Goal: Complete application form: Fill out and submit a form for a specific purpose

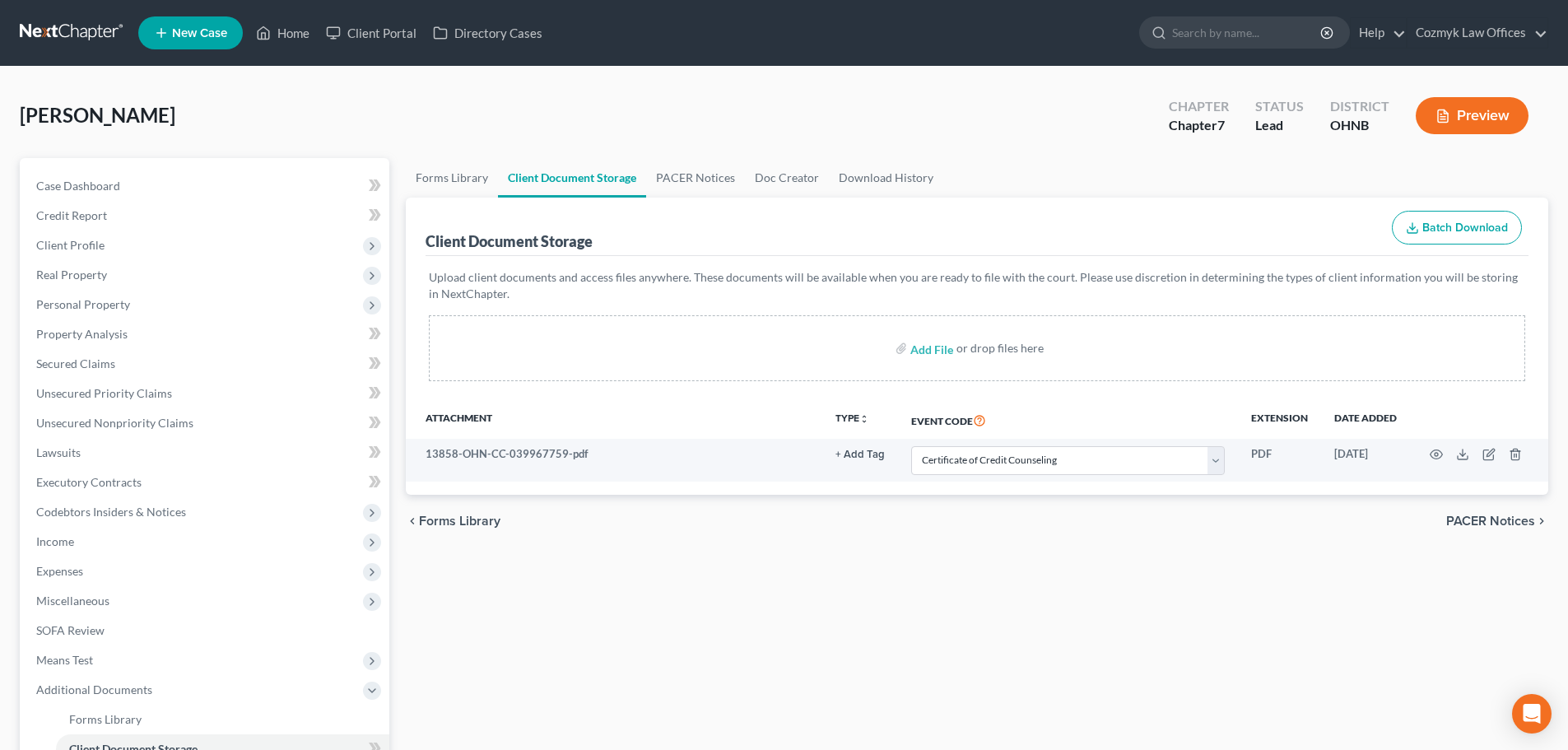
select select "5"
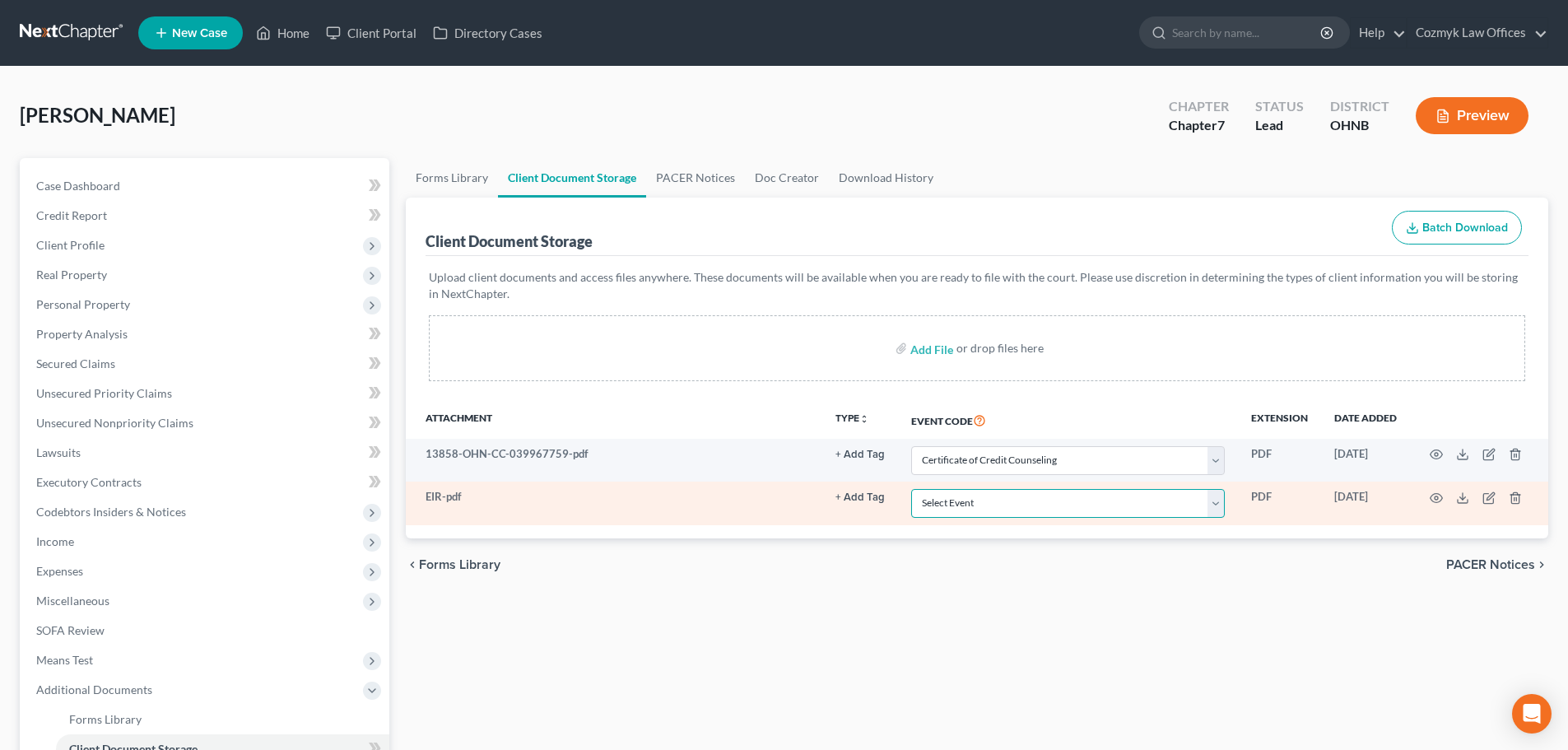
click at [967, 500] on select "Select Event 20 Largest Unsecured Creditors Amended List of Creditors (Fee) Ame…" at bounding box center [1067, 503] width 313 height 29
select select "20"
click at [911, 489] on select "Select Event 20 Largest Unsecured Creditors Amended List of Creditors (Fee) Ame…" at bounding box center [1067, 503] width 313 height 29
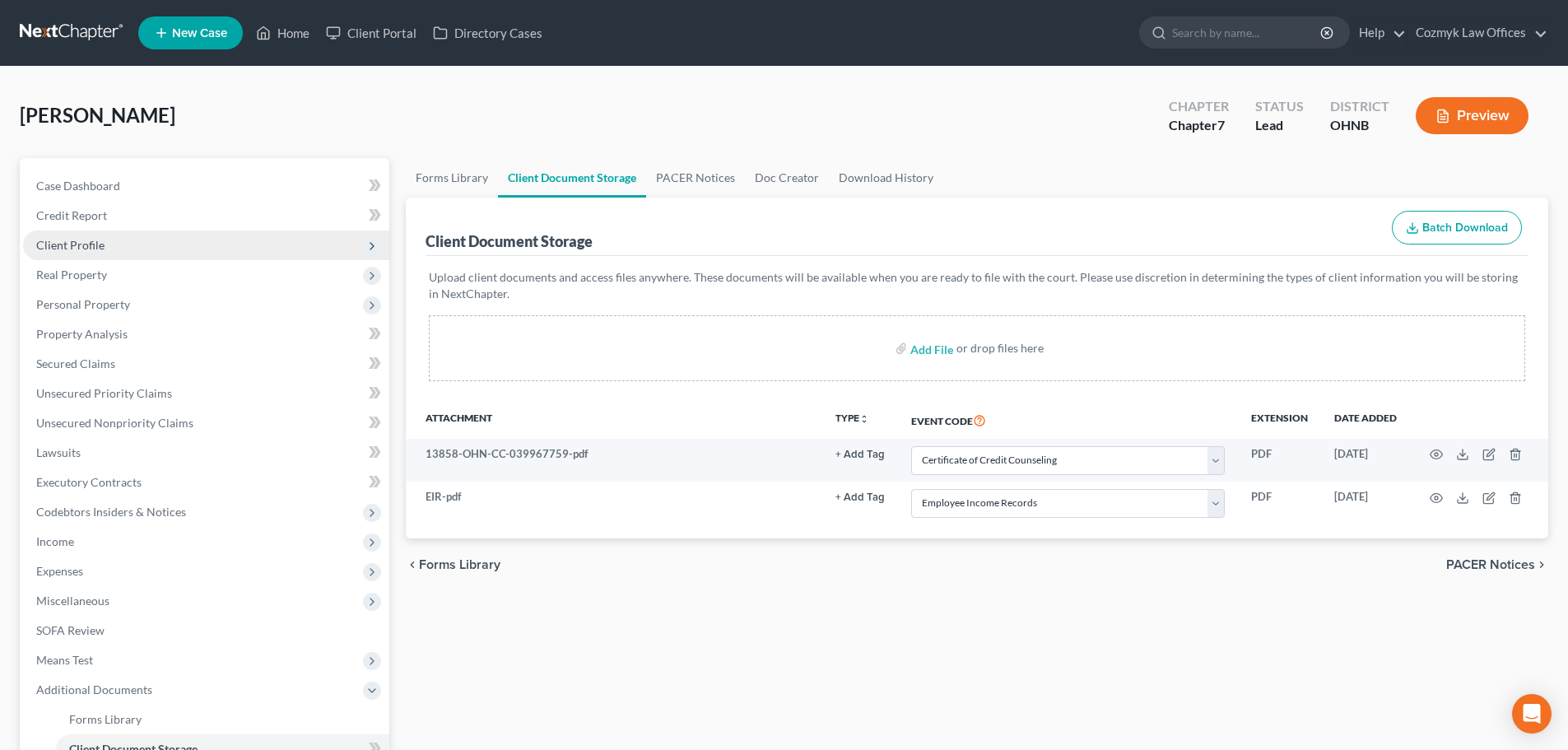
click at [101, 245] on span "Client Profile" at bounding box center [70, 245] width 69 height 14
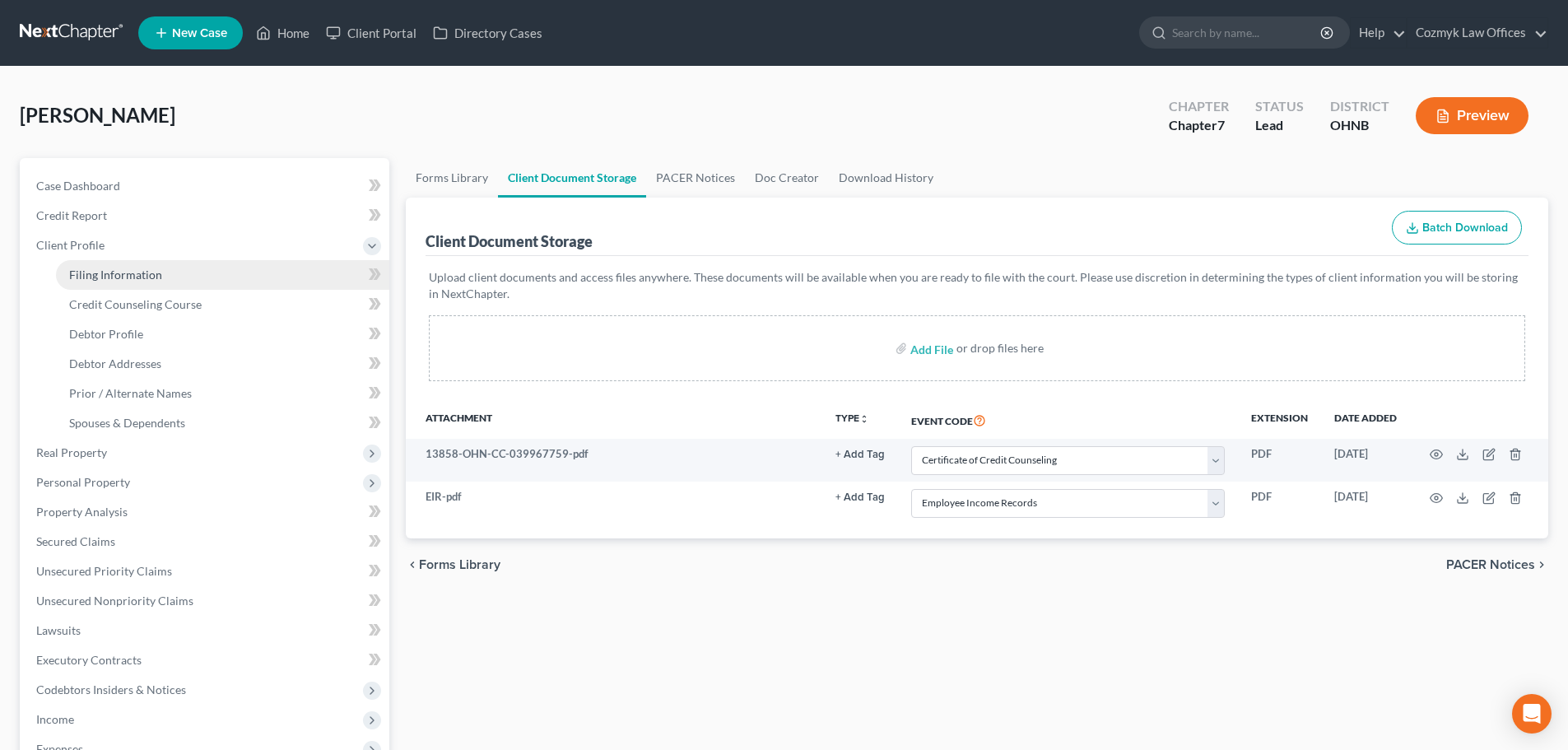
click at [101, 276] on span "Filing Information" at bounding box center [116, 274] width 93 height 14
select select "1"
select select "0"
select select "36"
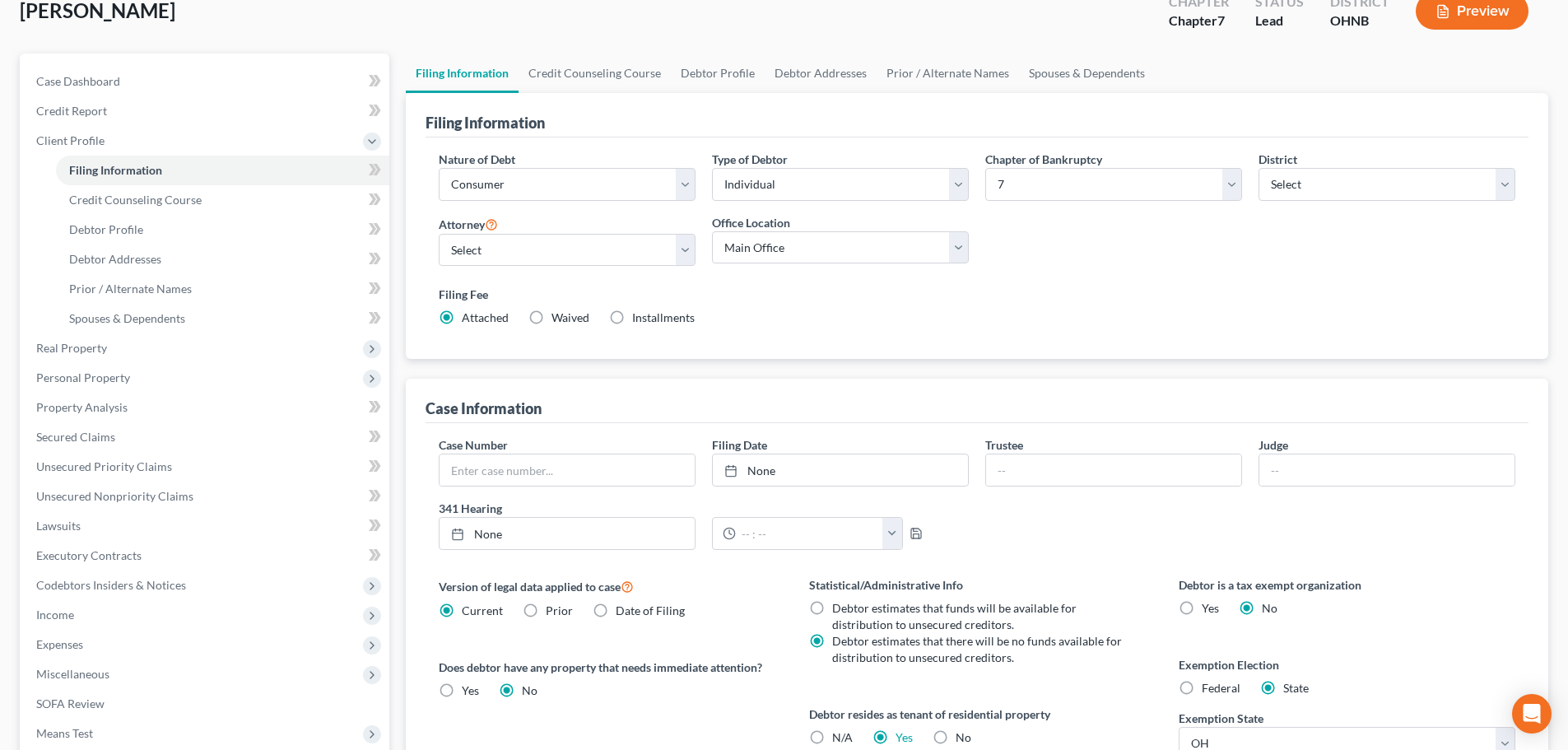
scroll to position [330, 0]
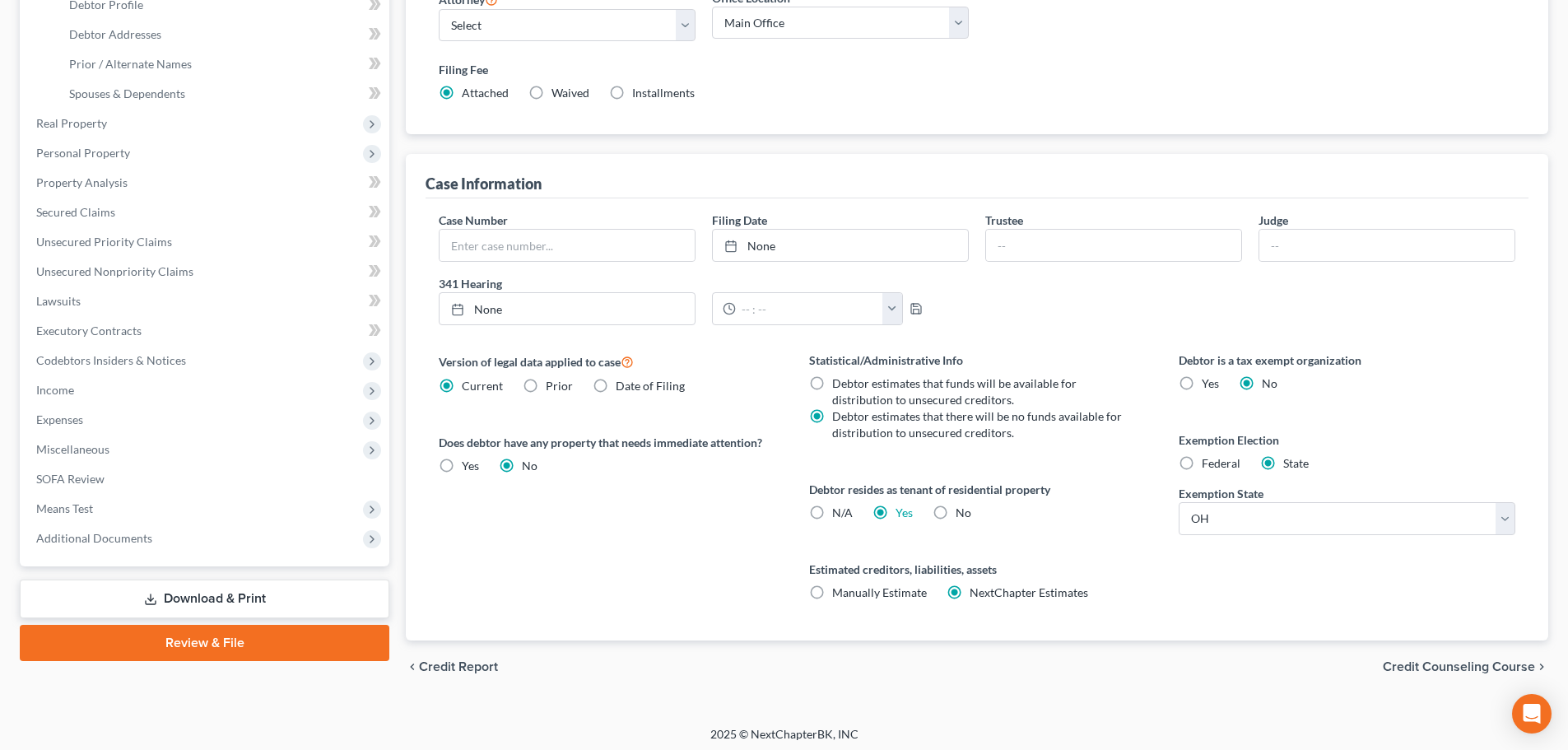
click at [1395, 673] on span "Credit Counseling Course" at bounding box center [1458, 667] width 152 height 13
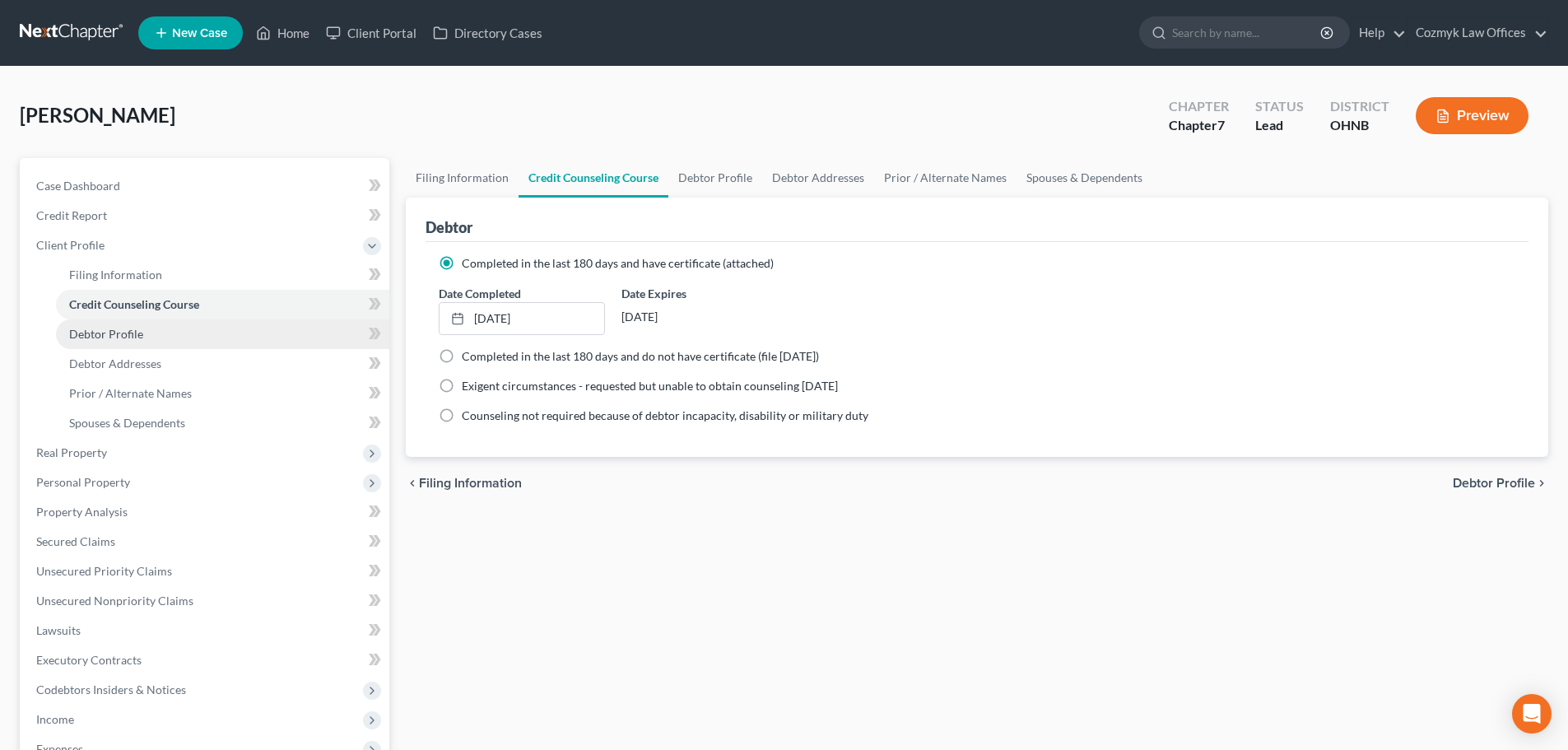
click at [121, 333] on span "Debtor Profile" at bounding box center [107, 334] width 74 height 14
select select "0"
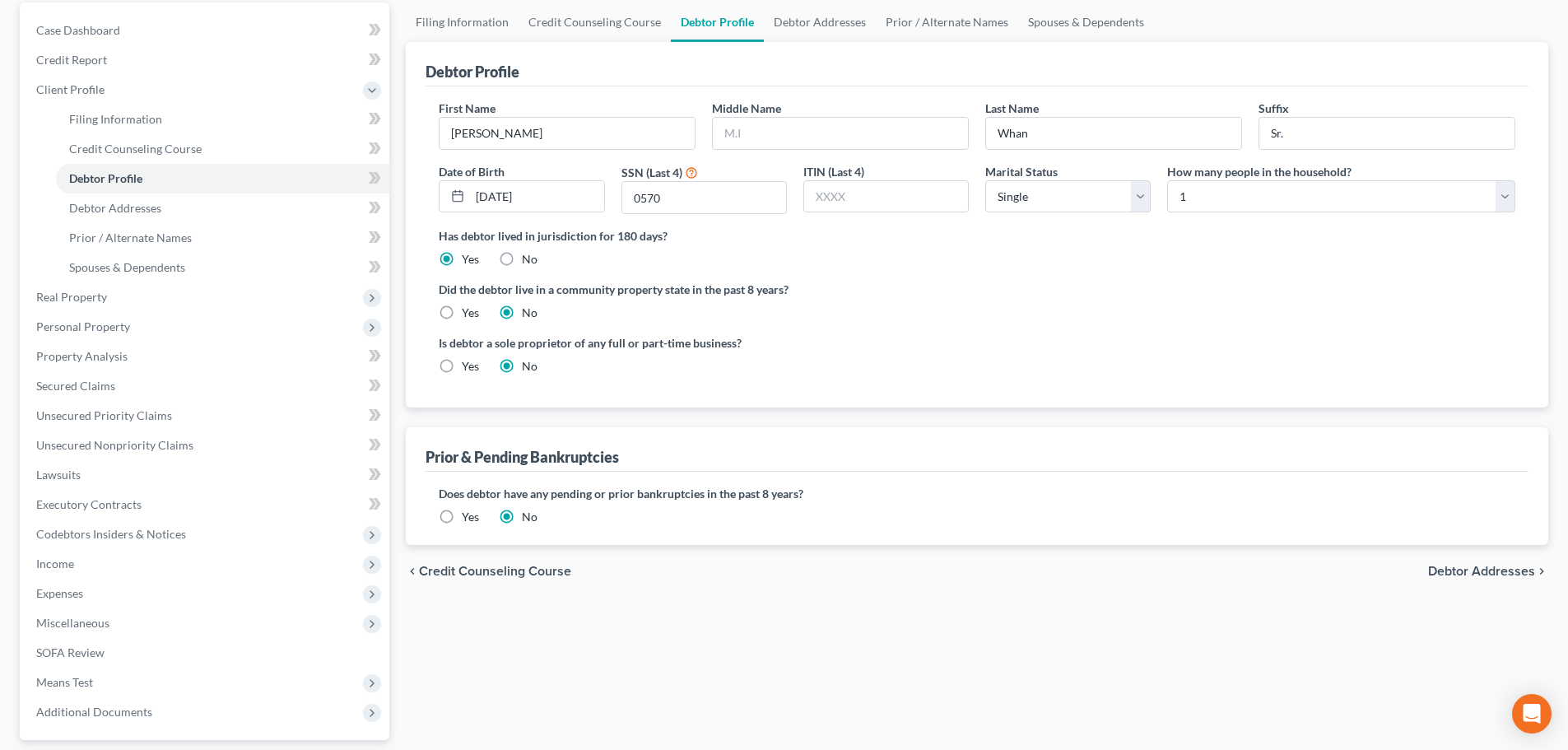
scroll to position [247, 0]
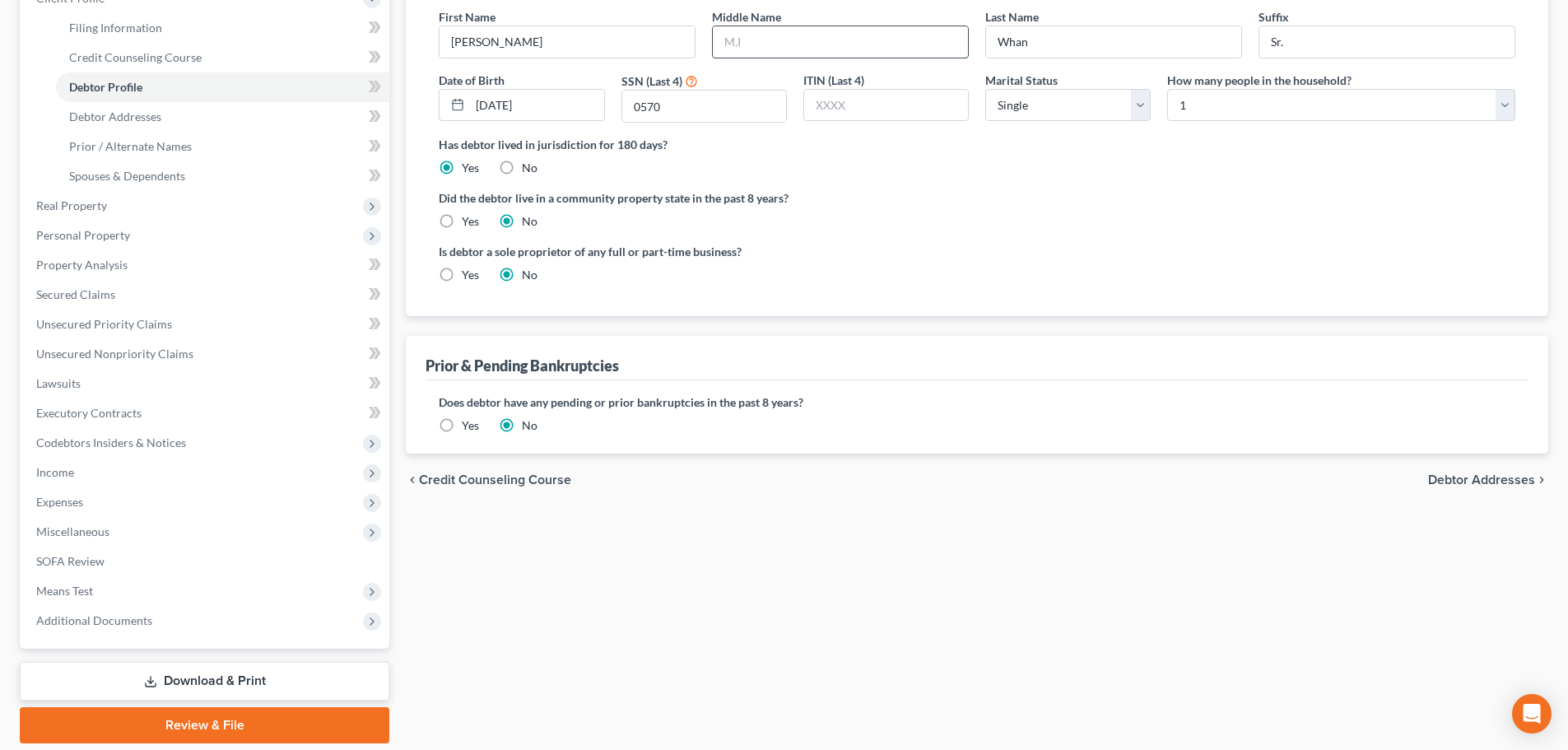
click at [746, 44] on input "text" at bounding box center [840, 42] width 255 height 31
type input "[PERSON_NAME]"
drag, startPoint x: 1491, startPoint y: 476, endPoint x: 1481, endPoint y: 466, distance: 14.1
click at [1491, 477] on span "Debtor Addresses" at bounding box center [1481, 480] width 107 height 13
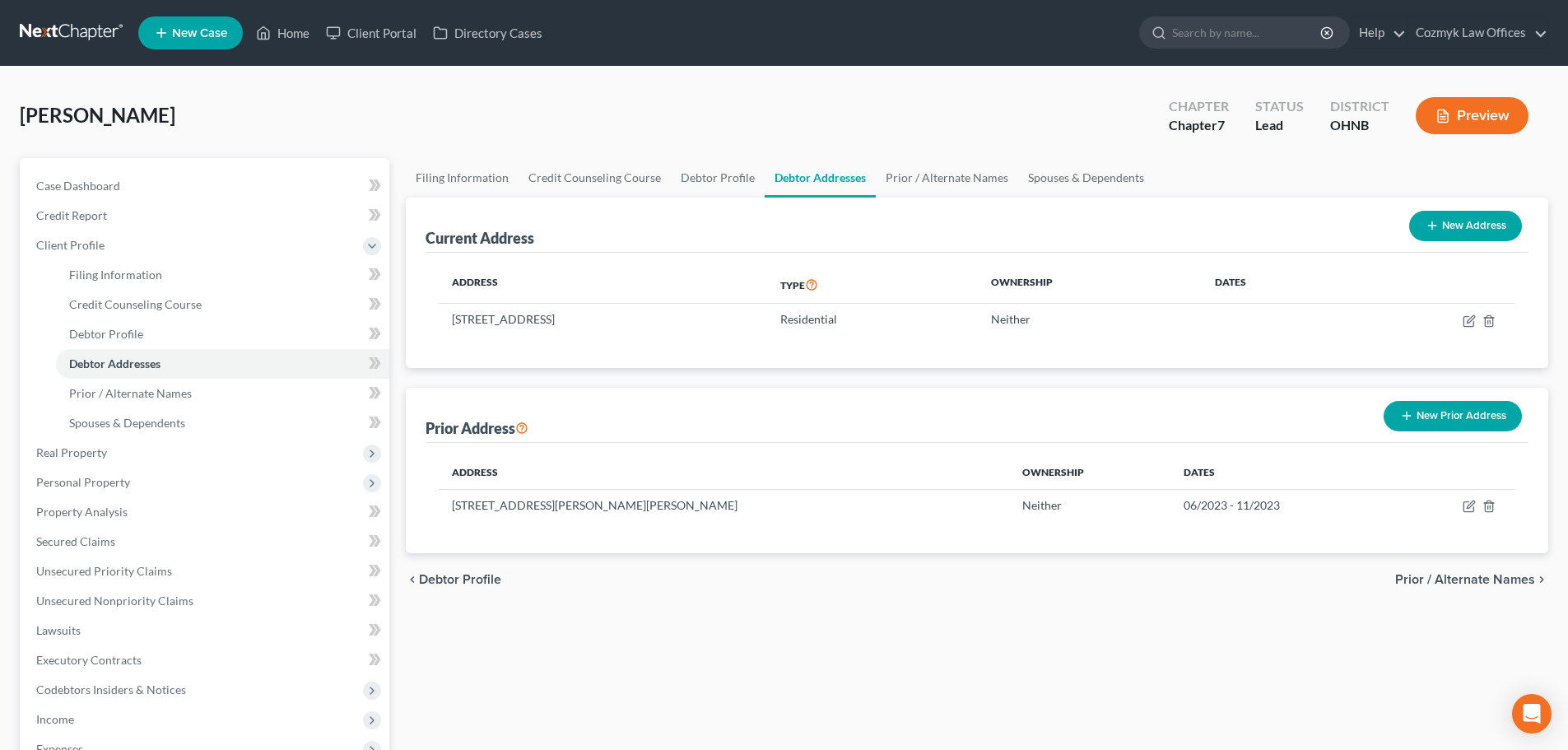
click at [1443, 573] on span "Prior / Alternate Names" at bounding box center [1464, 579] width 140 height 13
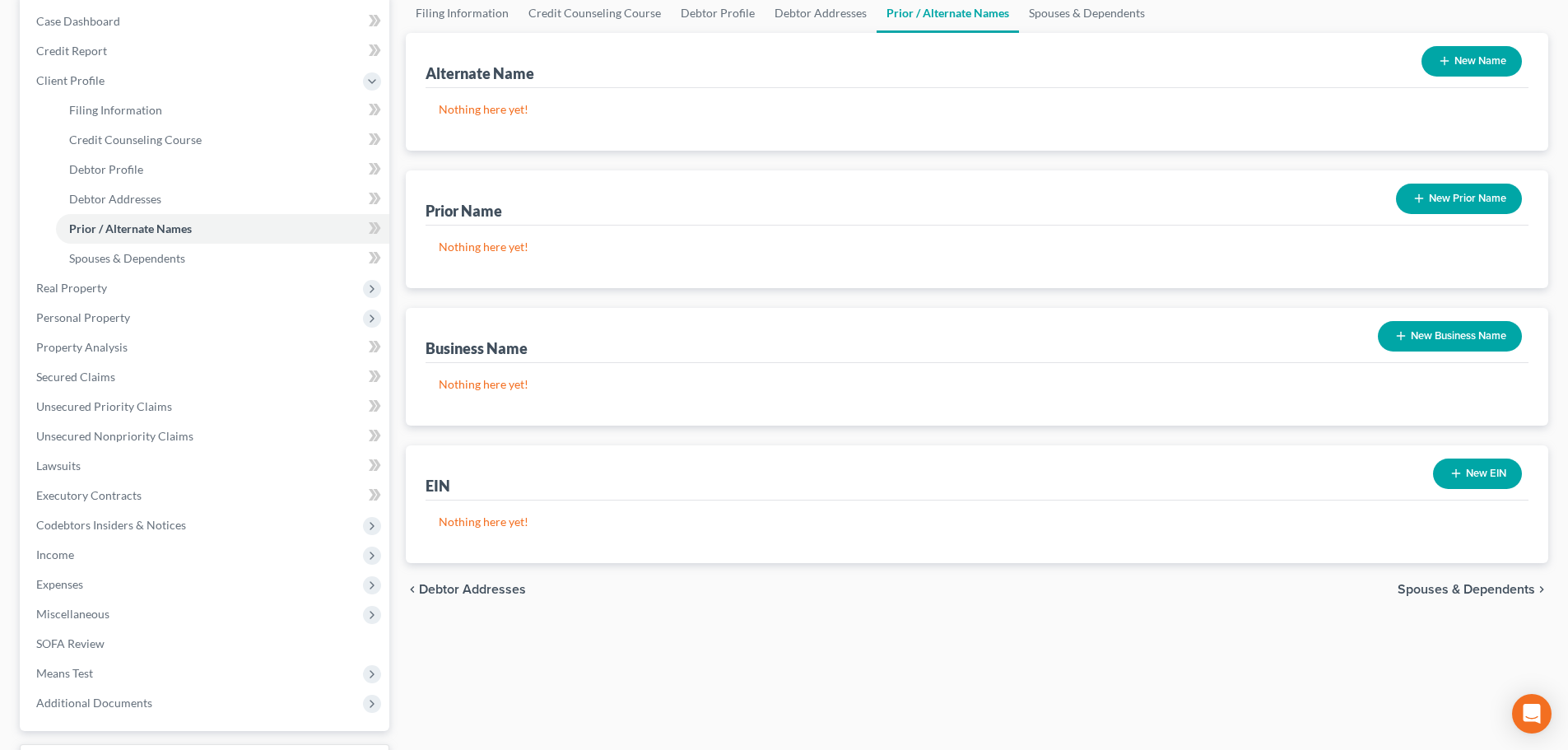
click at [1443, 589] on span "Spouses & Dependents" at bounding box center [1466, 590] width 137 height 13
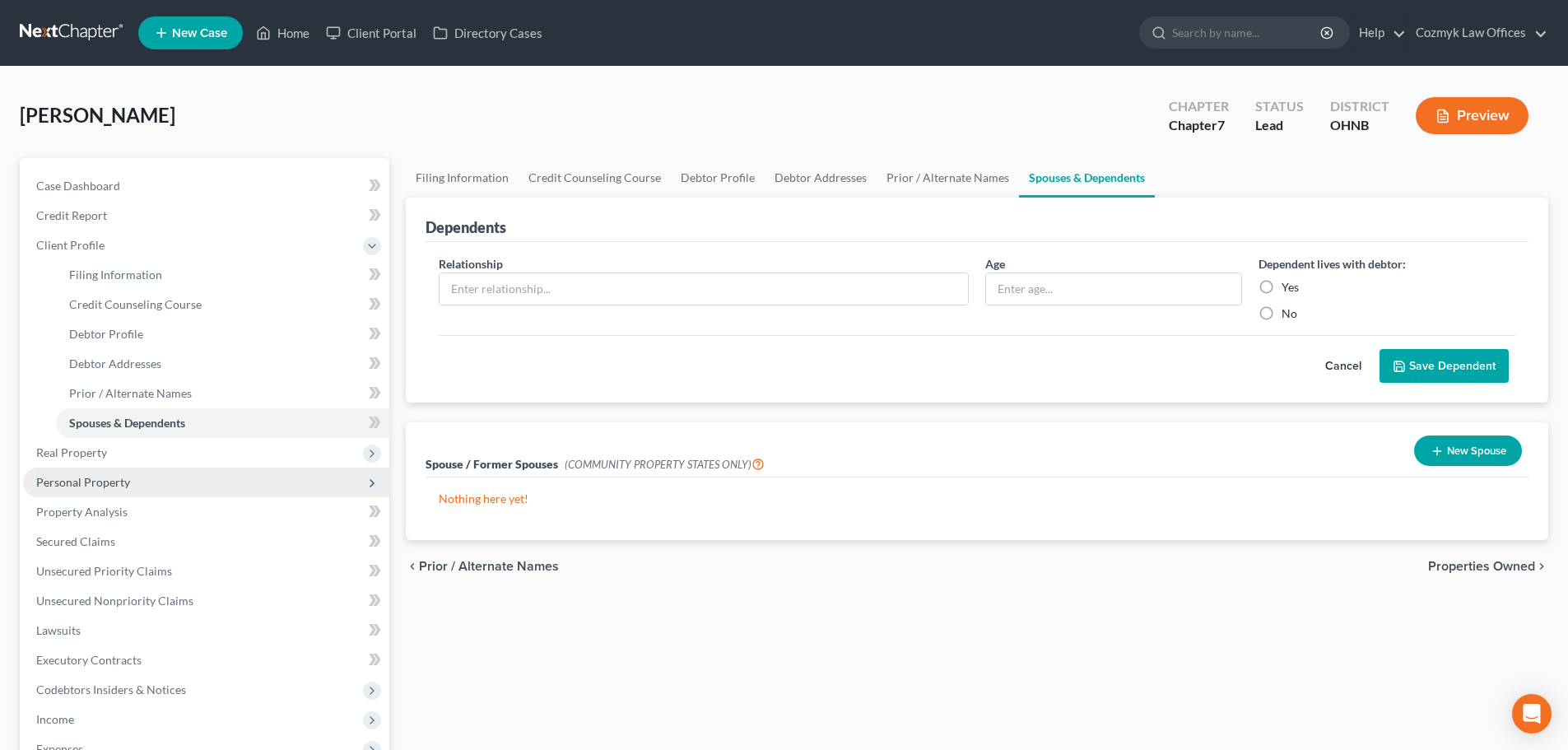
click at [131, 477] on span "Personal Property" at bounding box center [206, 482] width 366 height 30
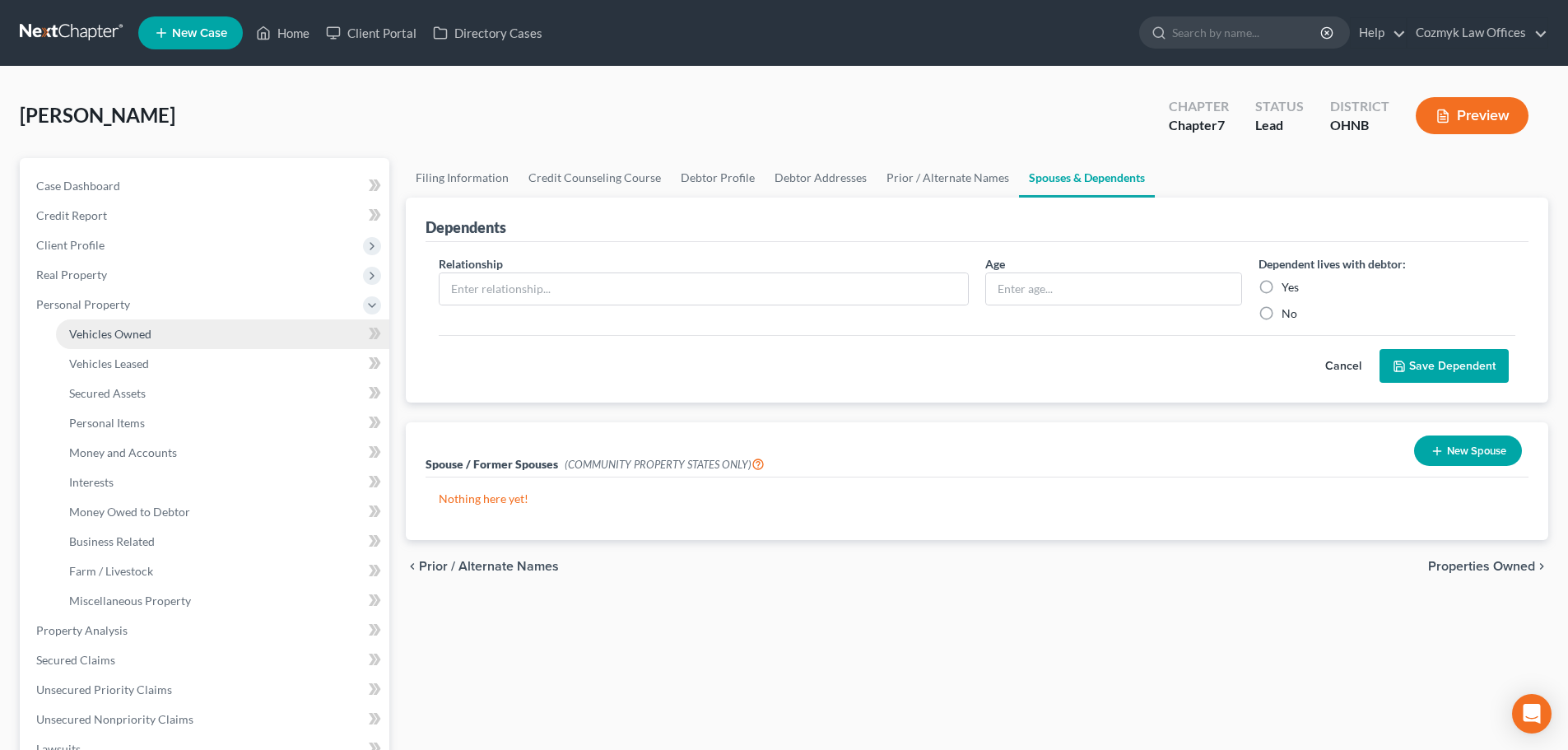
click at [127, 336] on span "Vehicles Owned" at bounding box center [111, 334] width 82 height 14
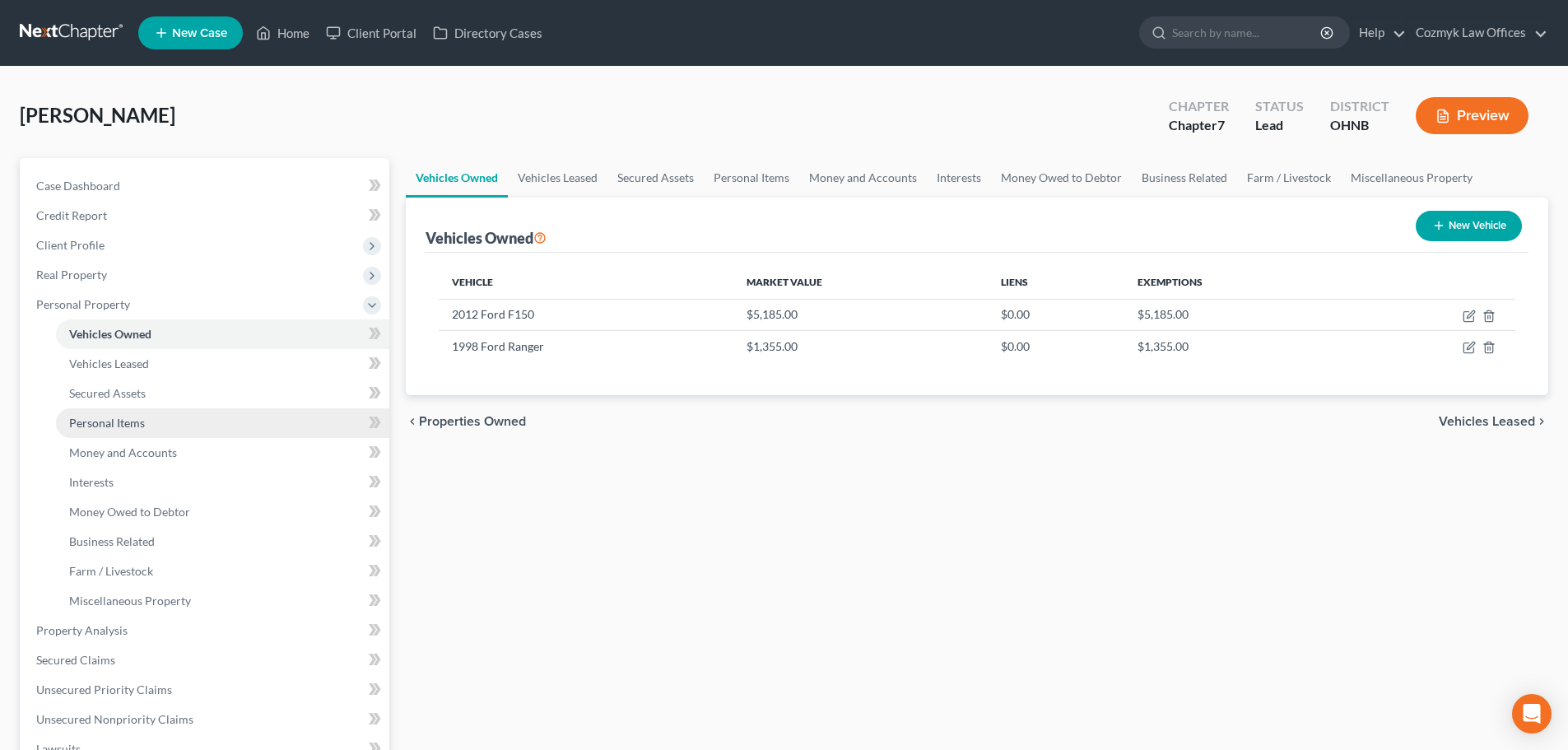
click at [133, 420] on span "Personal Items" at bounding box center [107, 422] width 75 height 14
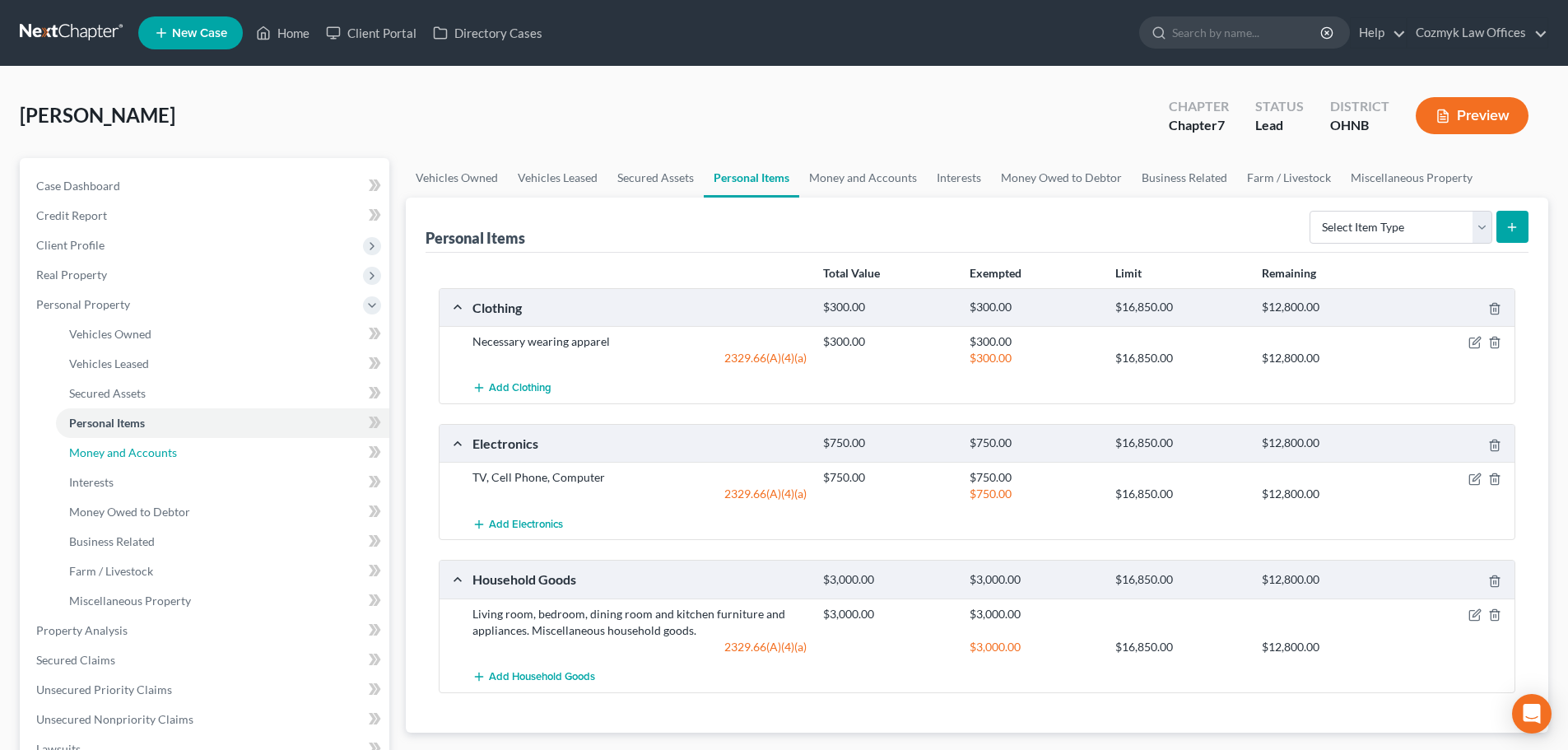
drag, startPoint x: 153, startPoint y: 456, endPoint x: 30, endPoint y: 459, distance: 123.0
click at [153, 456] on span "Money and Accounts" at bounding box center [123, 452] width 108 height 14
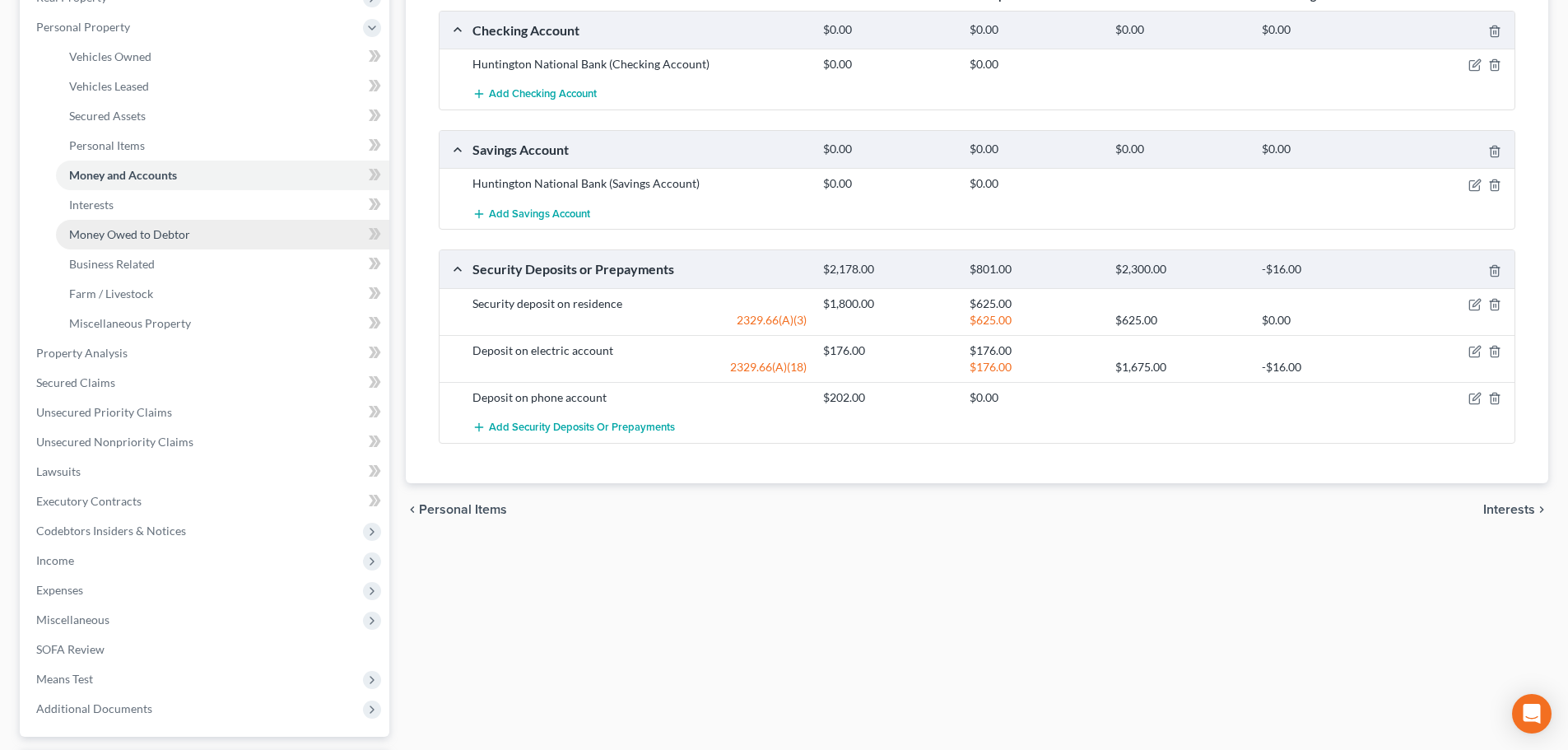
scroll to position [412, 0]
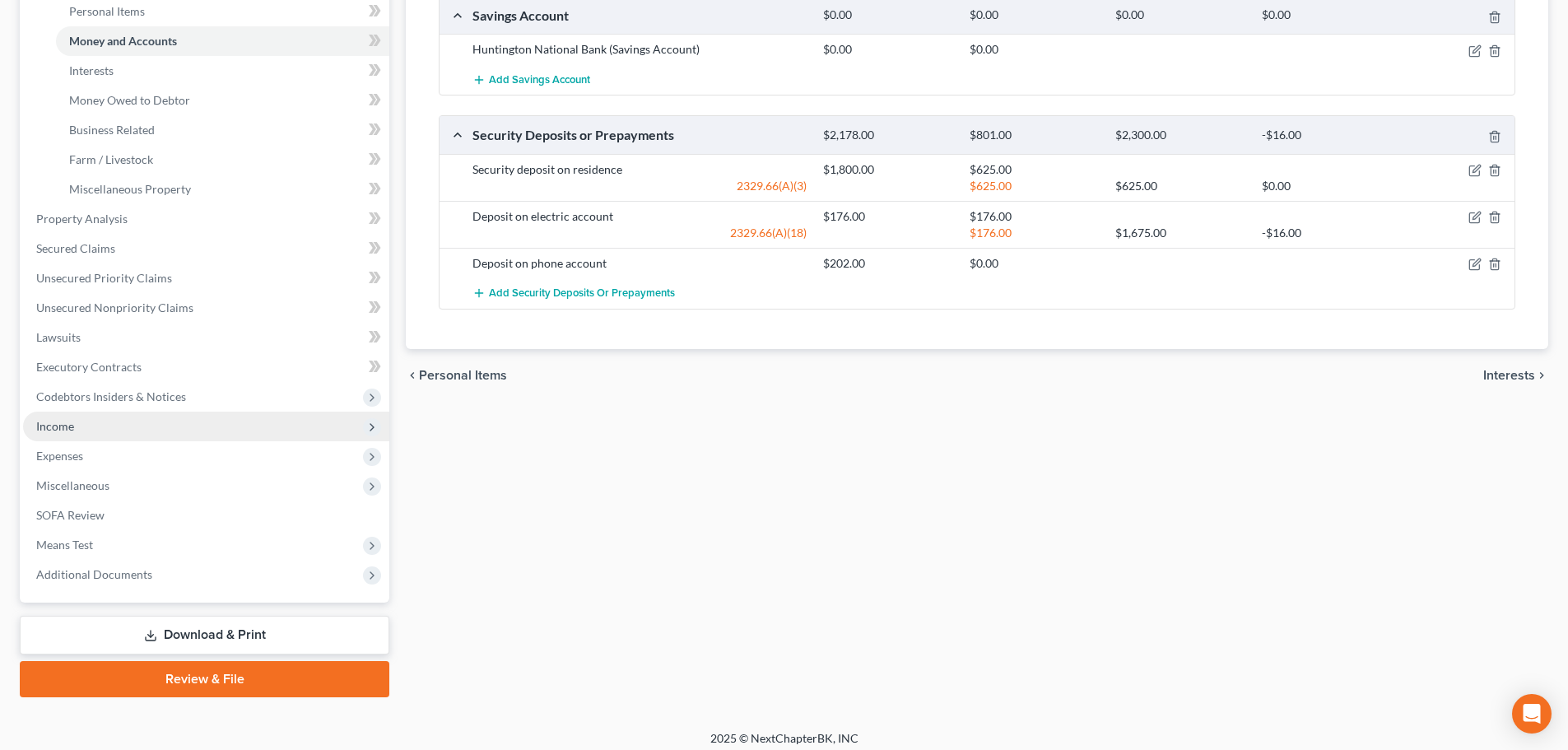
click at [93, 431] on span "Income" at bounding box center [206, 426] width 366 height 30
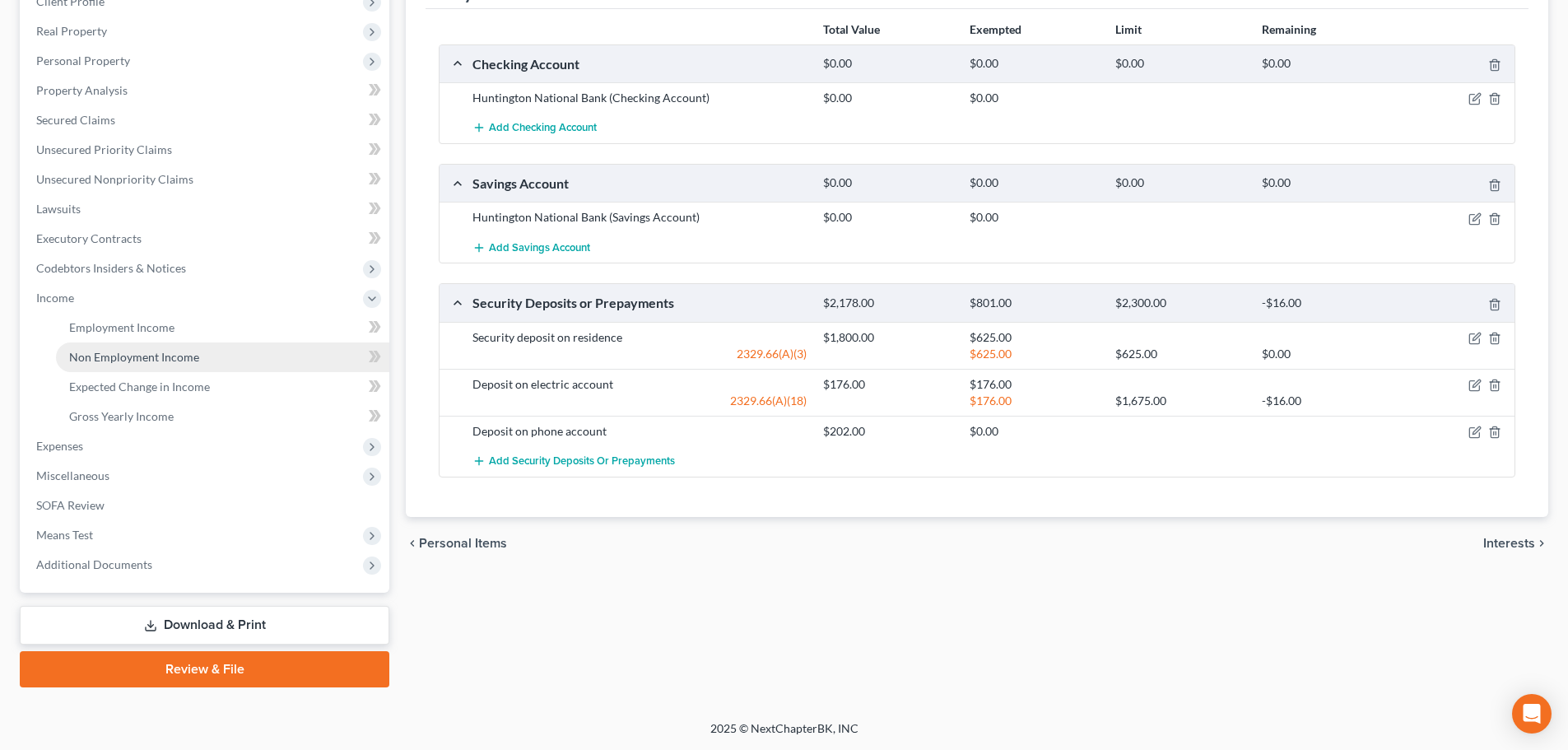
click at [99, 353] on span "Non Employment Income" at bounding box center [134, 356] width 131 height 14
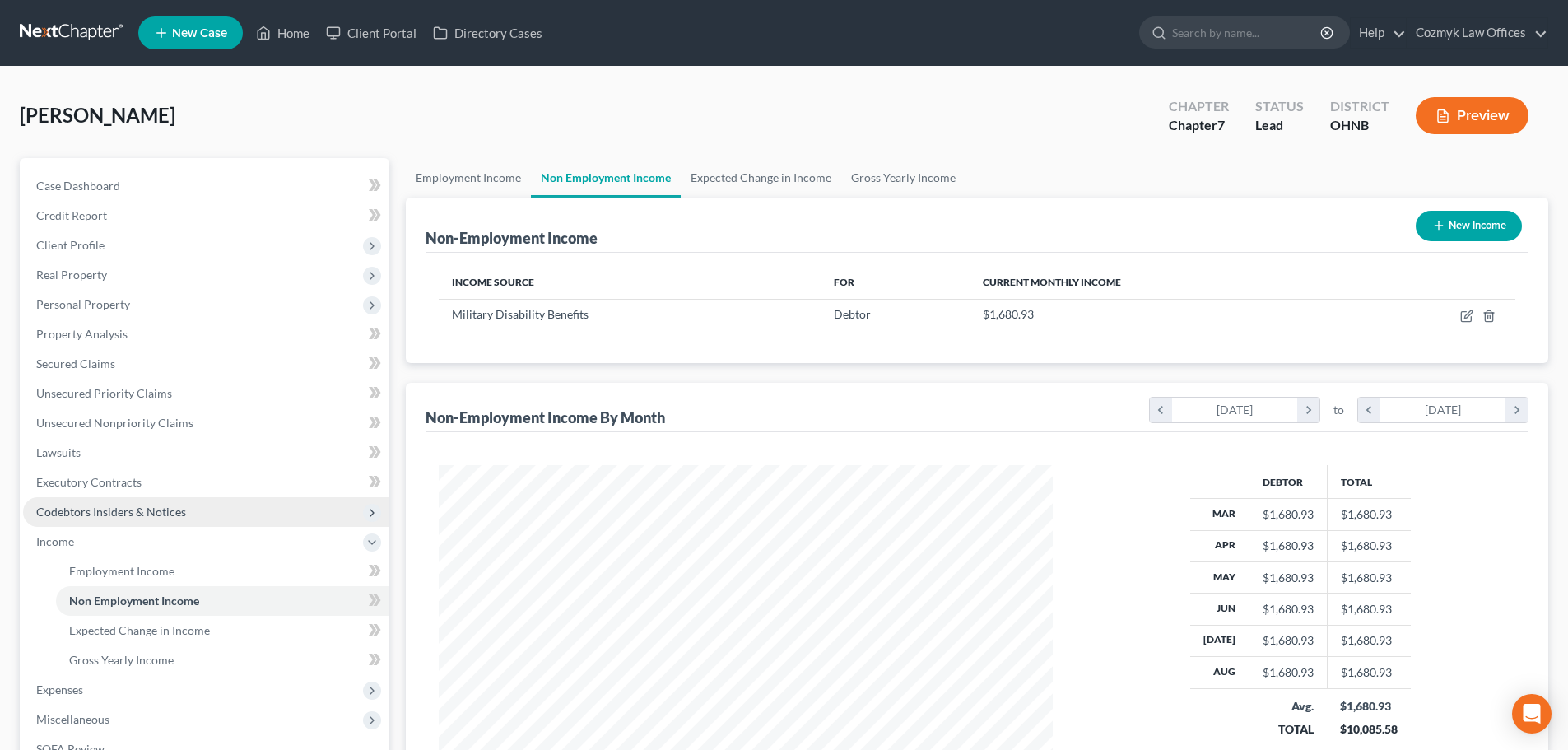
scroll to position [307, 647]
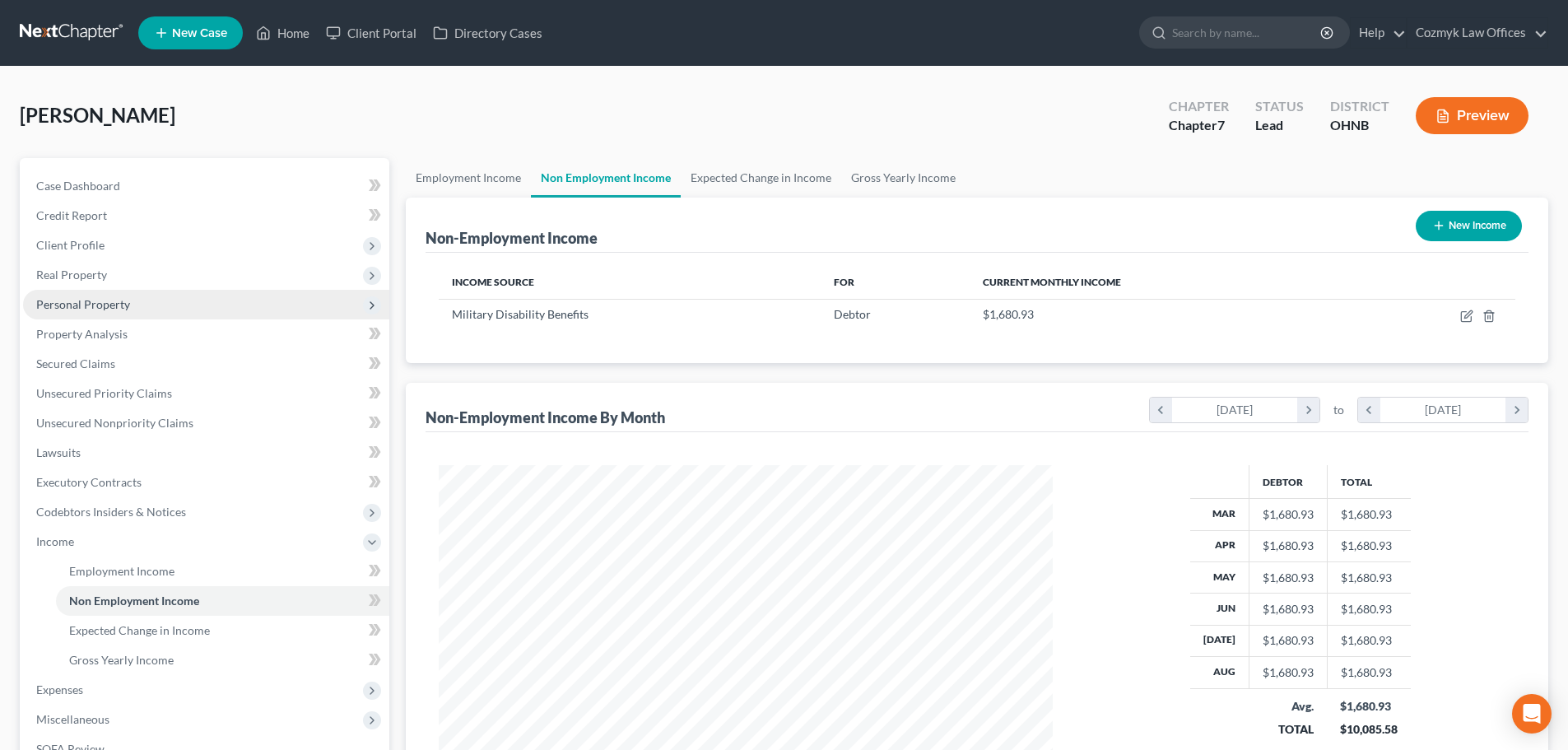
click at [102, 299] on span "Personal Property" at bounding box center [83, 304] width 93 height 14
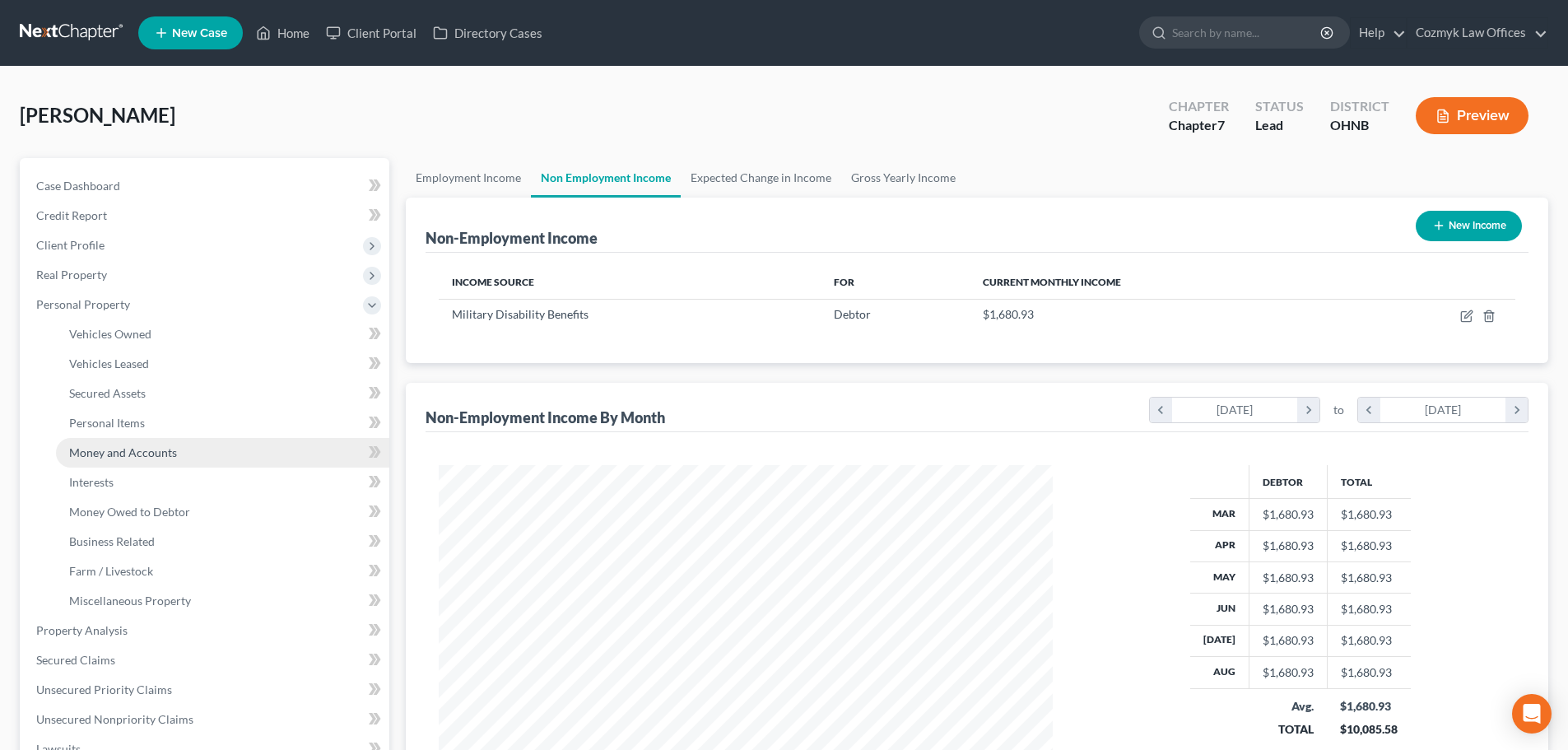
click at [118, 460] on link "Money and Accounts" at bounding box center [223, 453] width 333 height 30
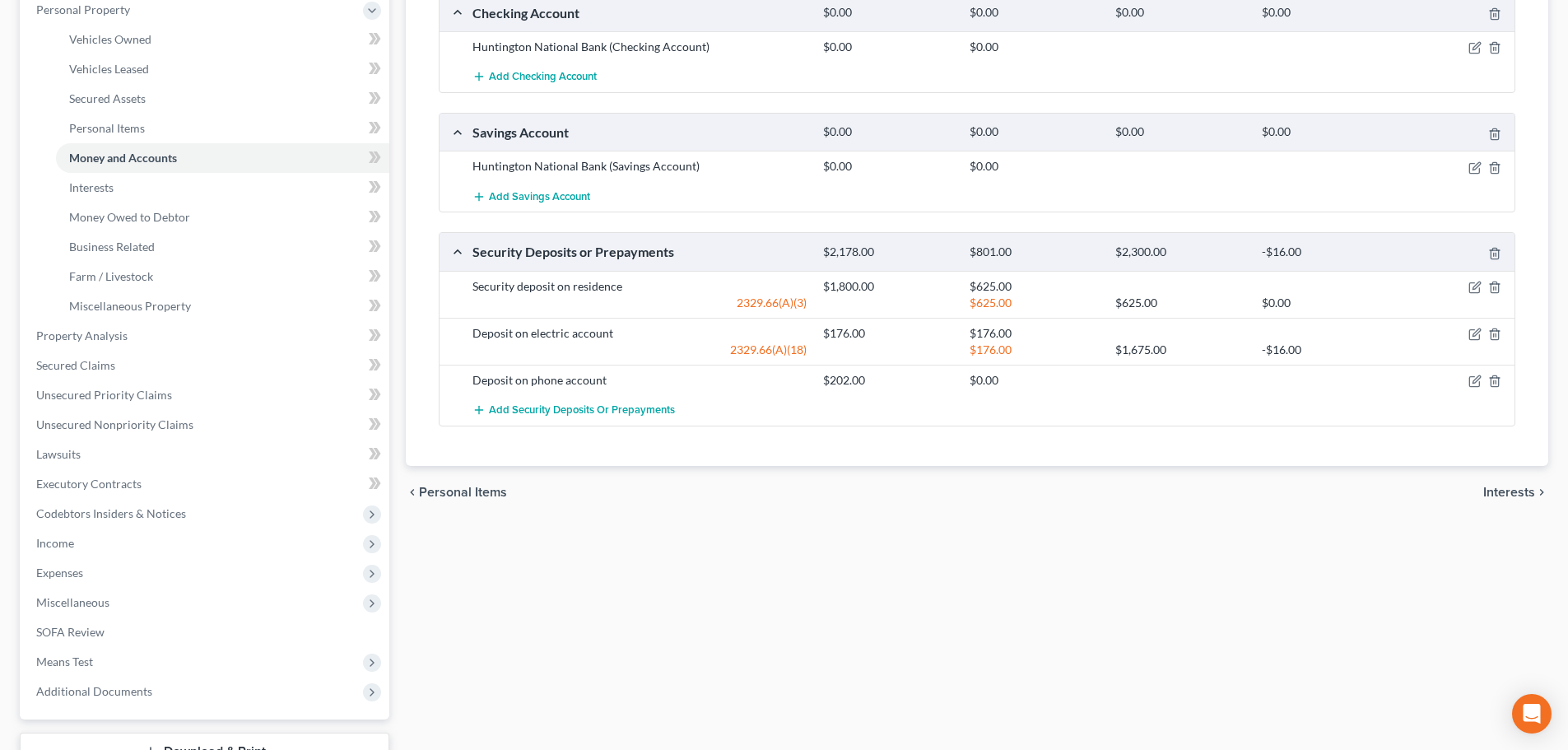
scroll to position [421, 0]
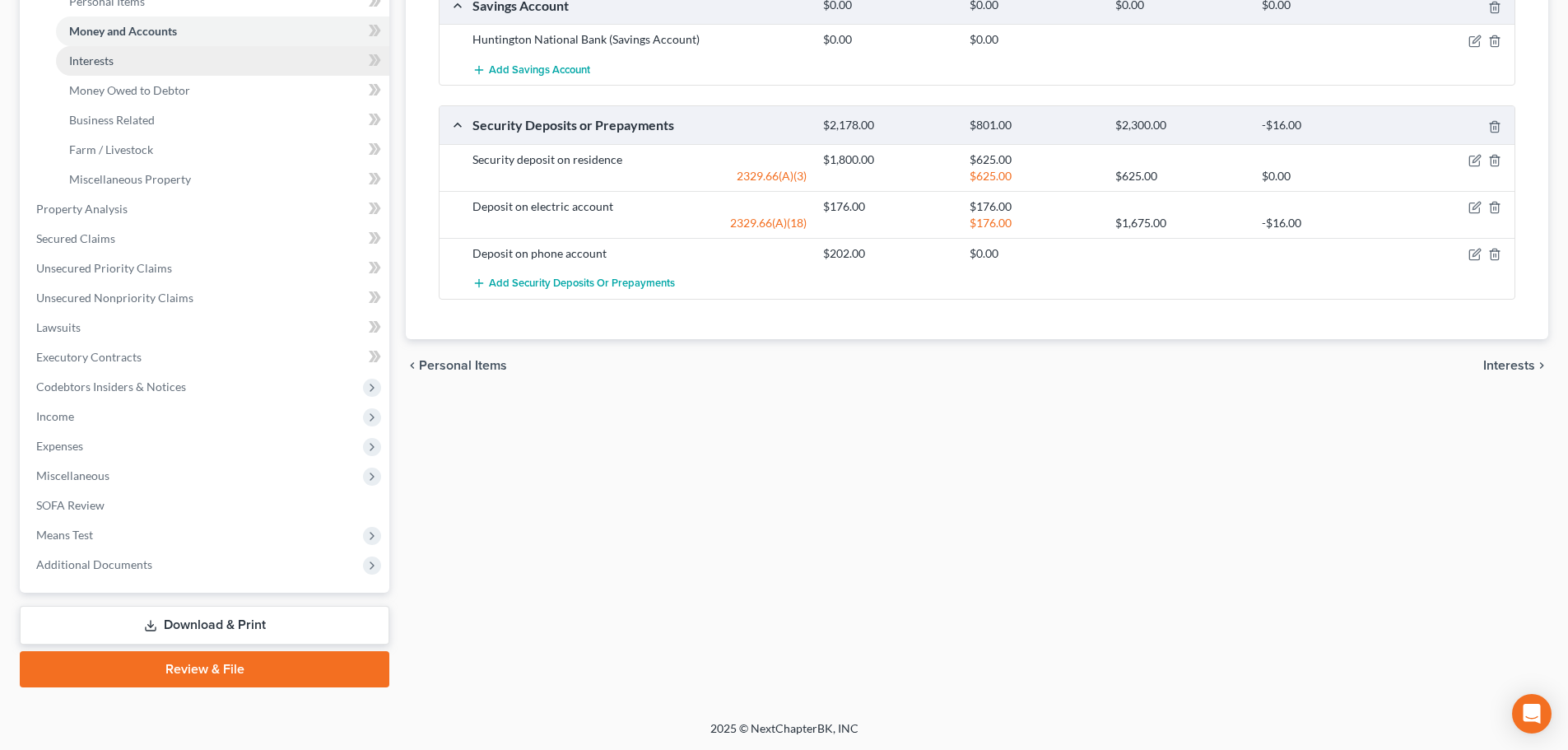
click at [156, 65] on link "Interests" at bounding box center [223, 60] width 333 height 30
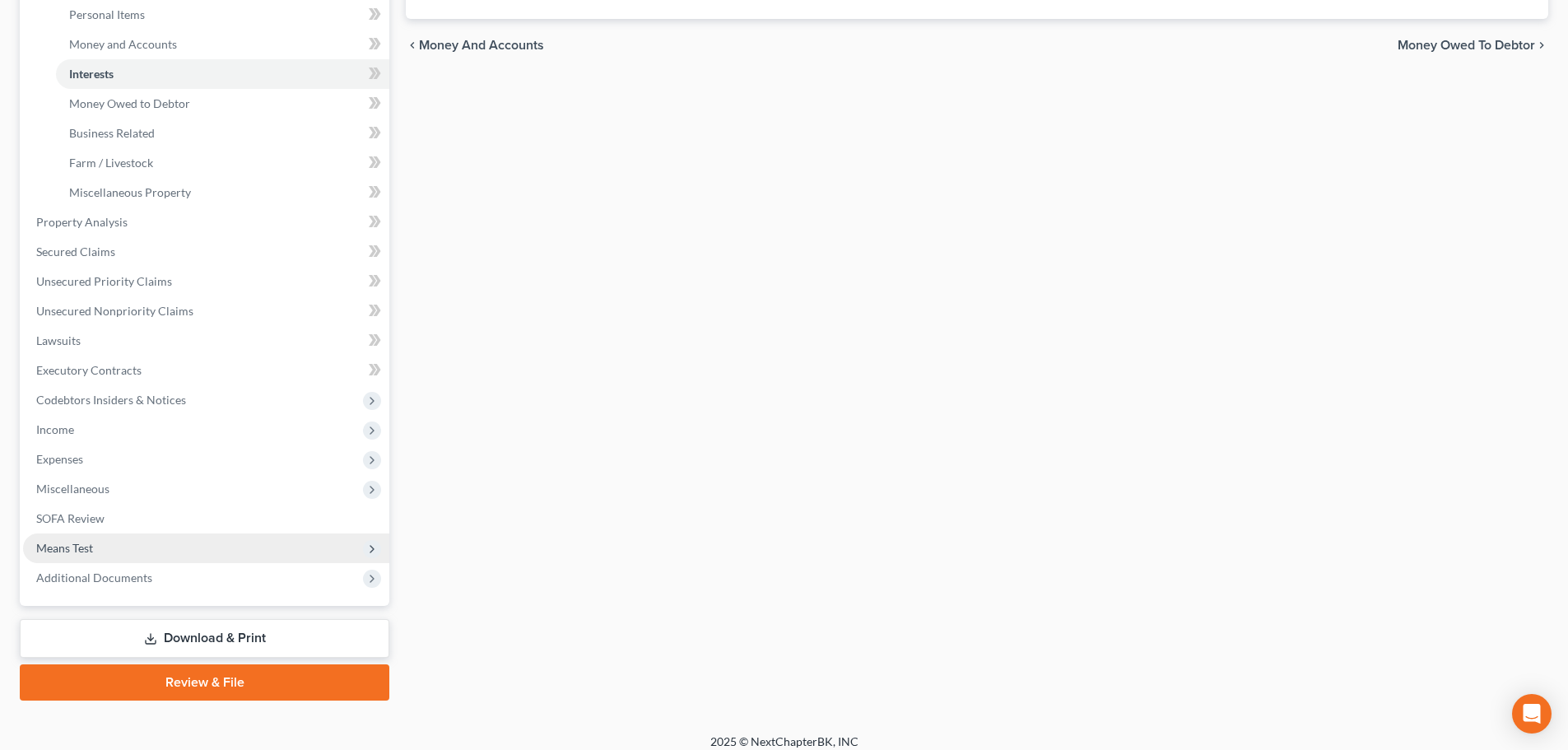
scroll to position [412, 0]
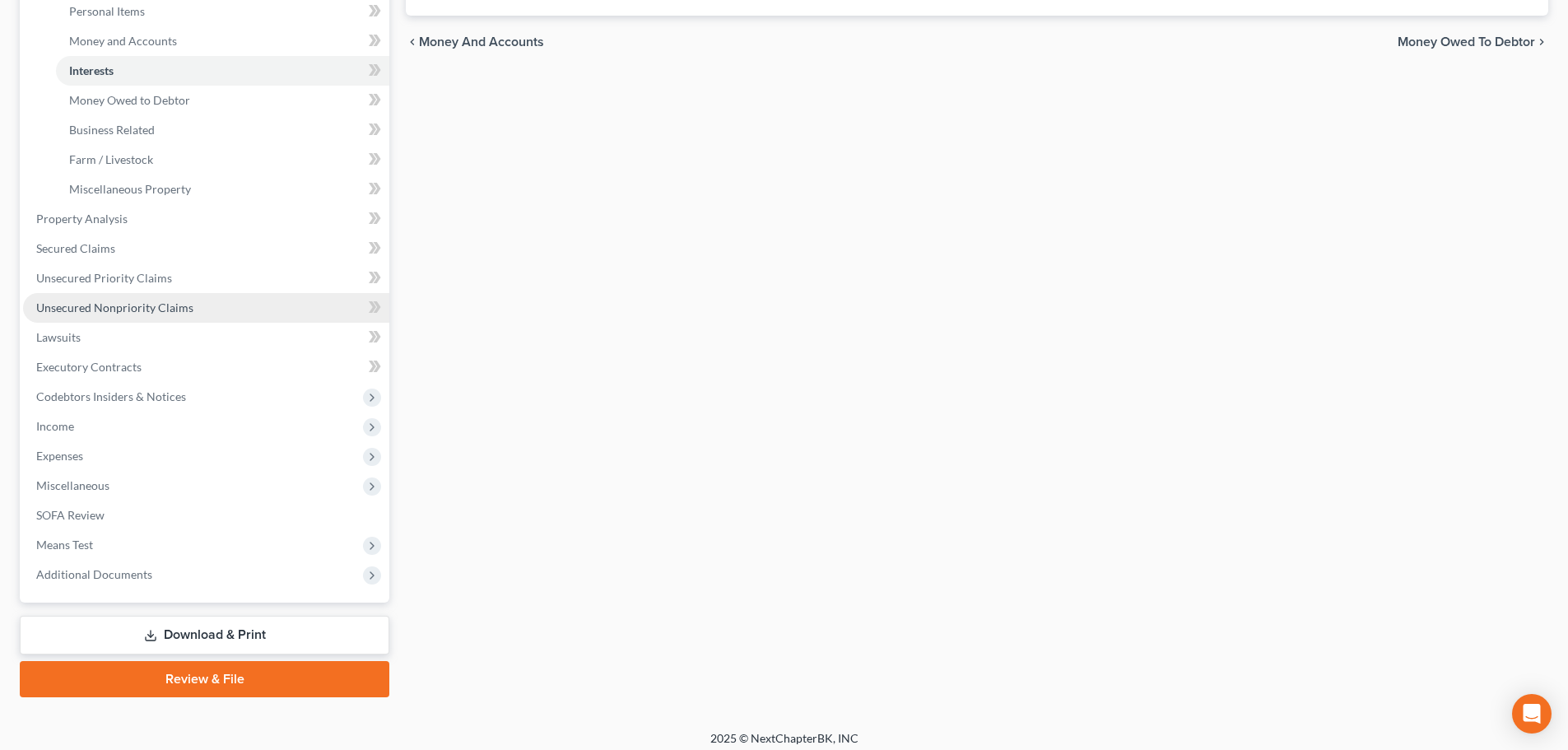
click at [82, 320] on link "Unsecured Nonpriority Claims" at bounding box center [206, 308] width 366 height 30
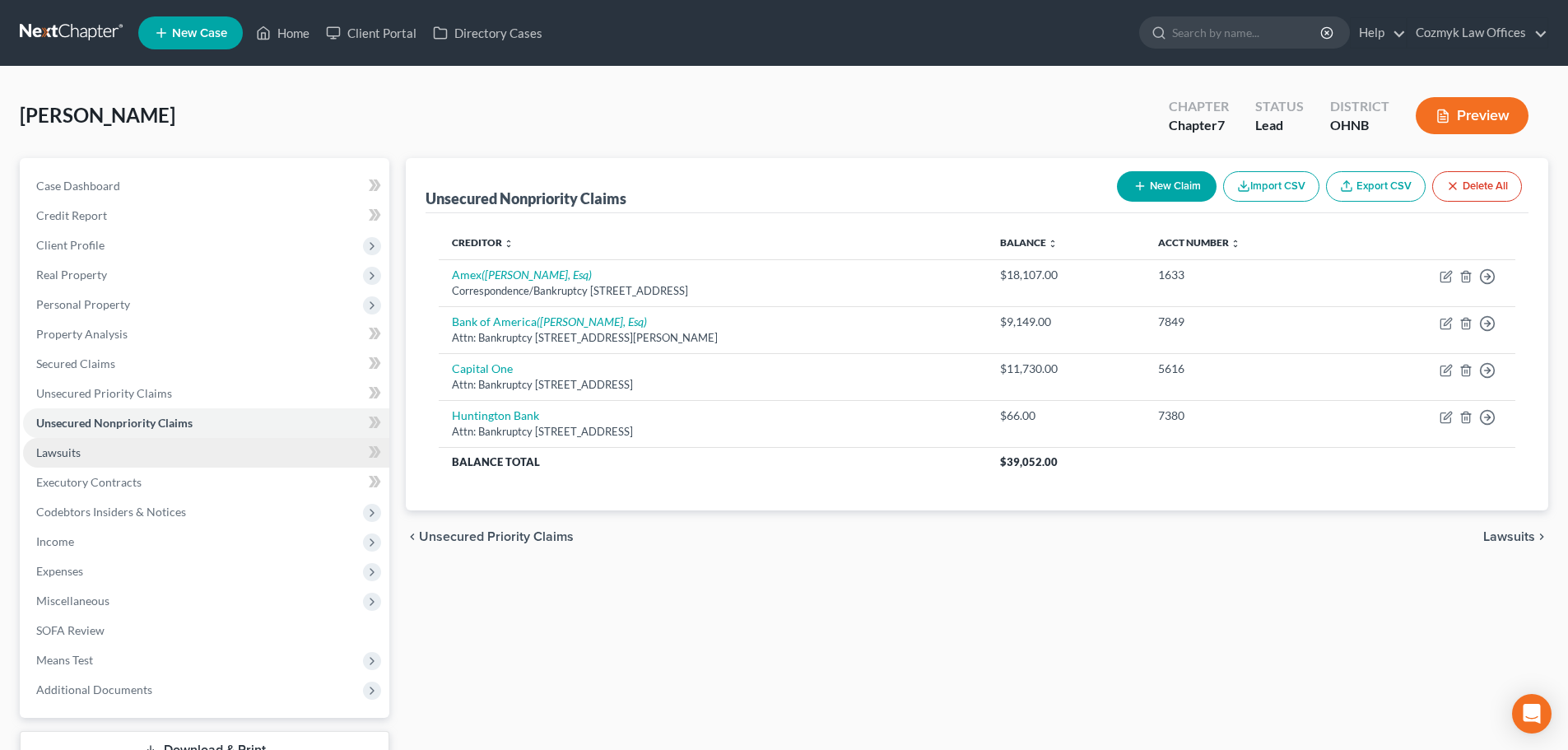
click at [51, 456] on span "Lawsuits" at bounding box center [58, 452] width 45 height 14
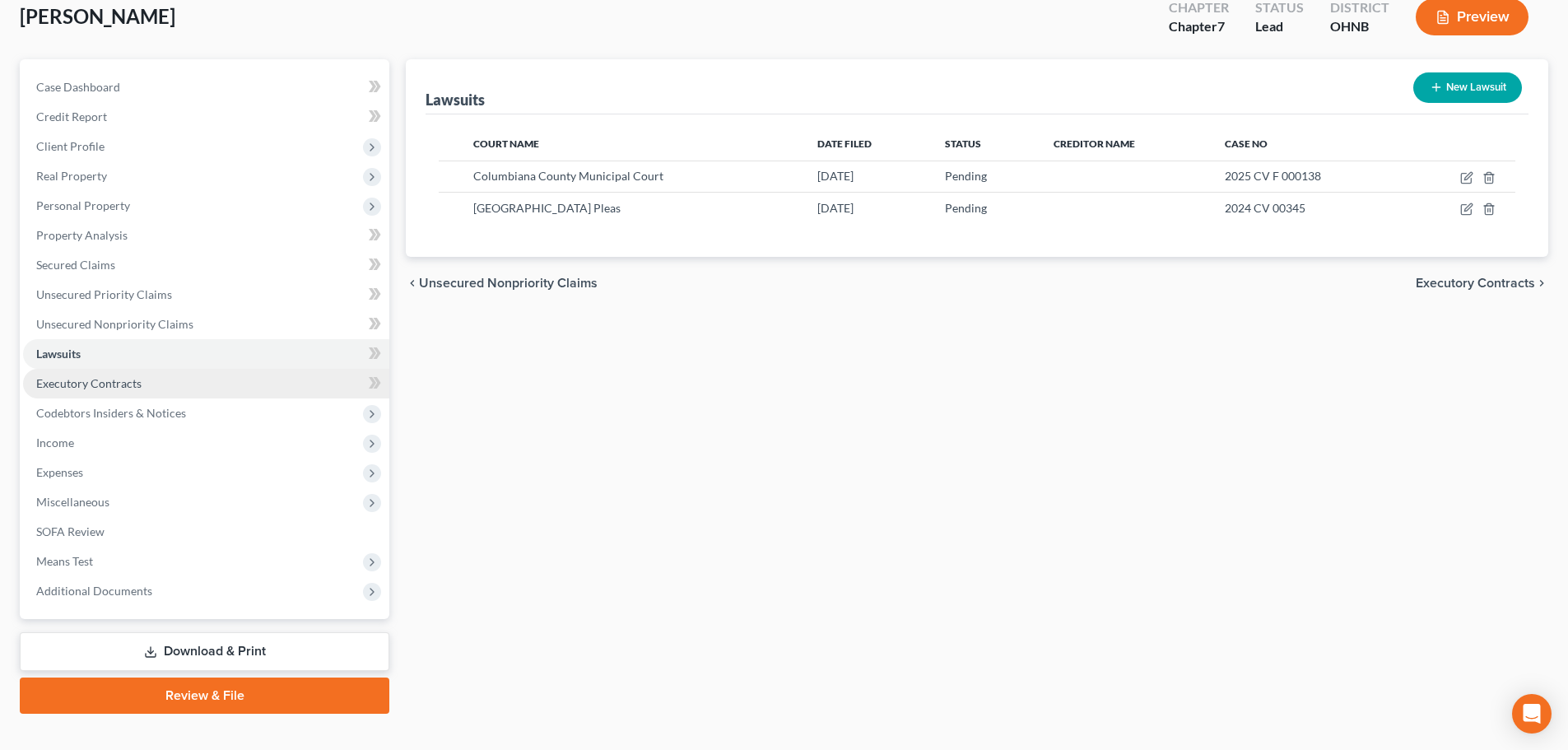
scroll to position [125, 0]
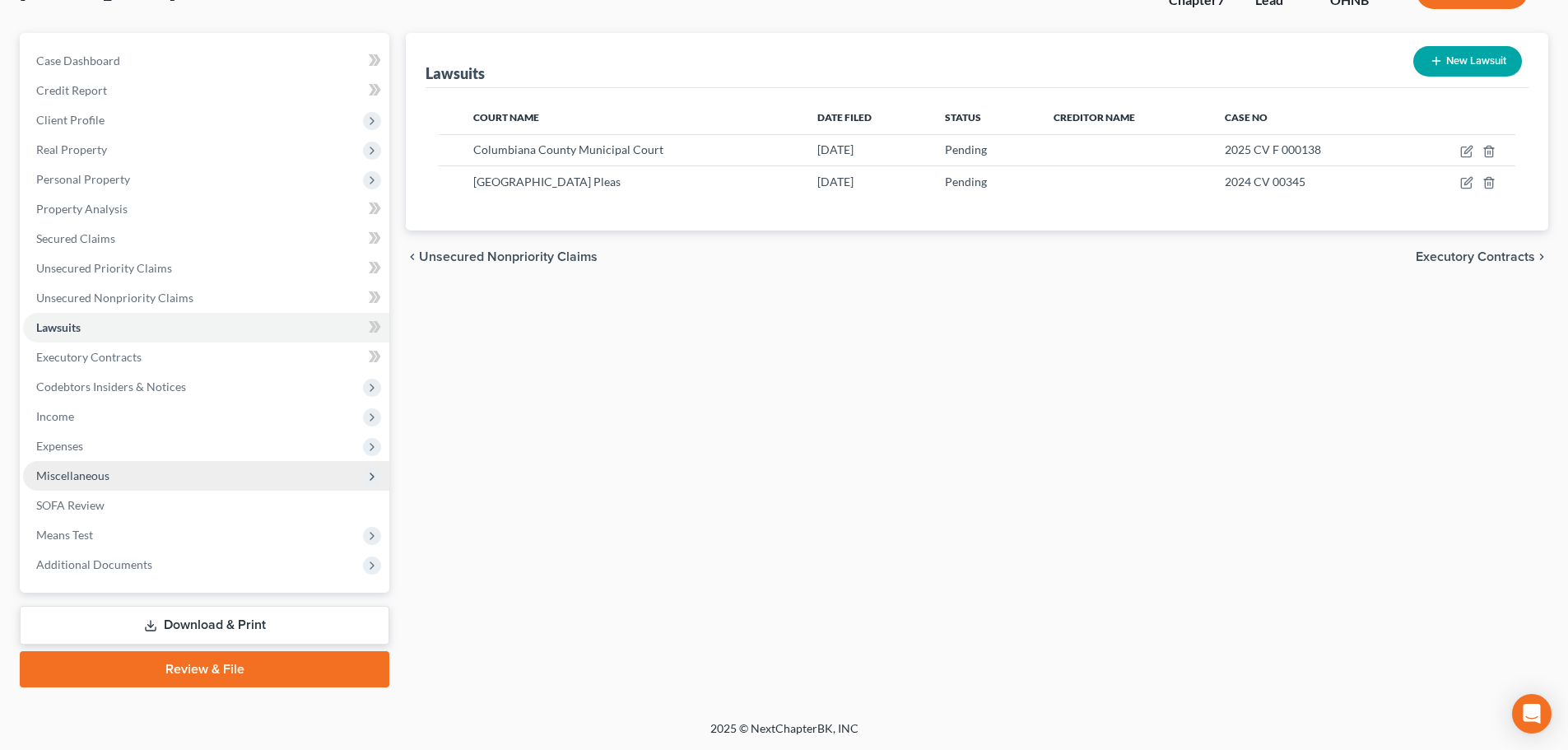
click at [167, 476] on span "Miscellaneous" at bounding box center [206, 476] width 366 height 30
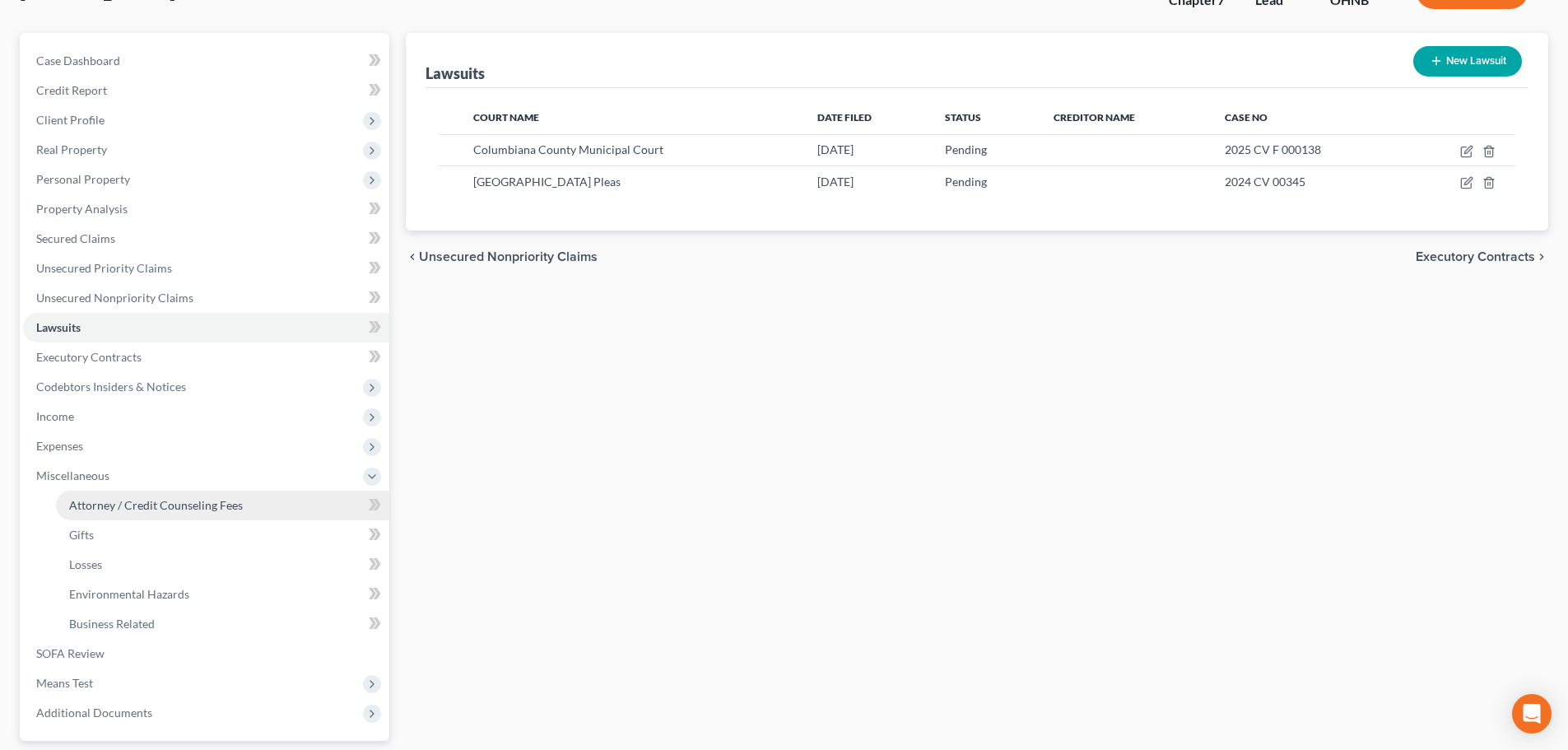
click at [160, 508] on span "Attorney / Credit Counseling Fees" at bounding box center [156, 505] width 173 height 14
select select "1"
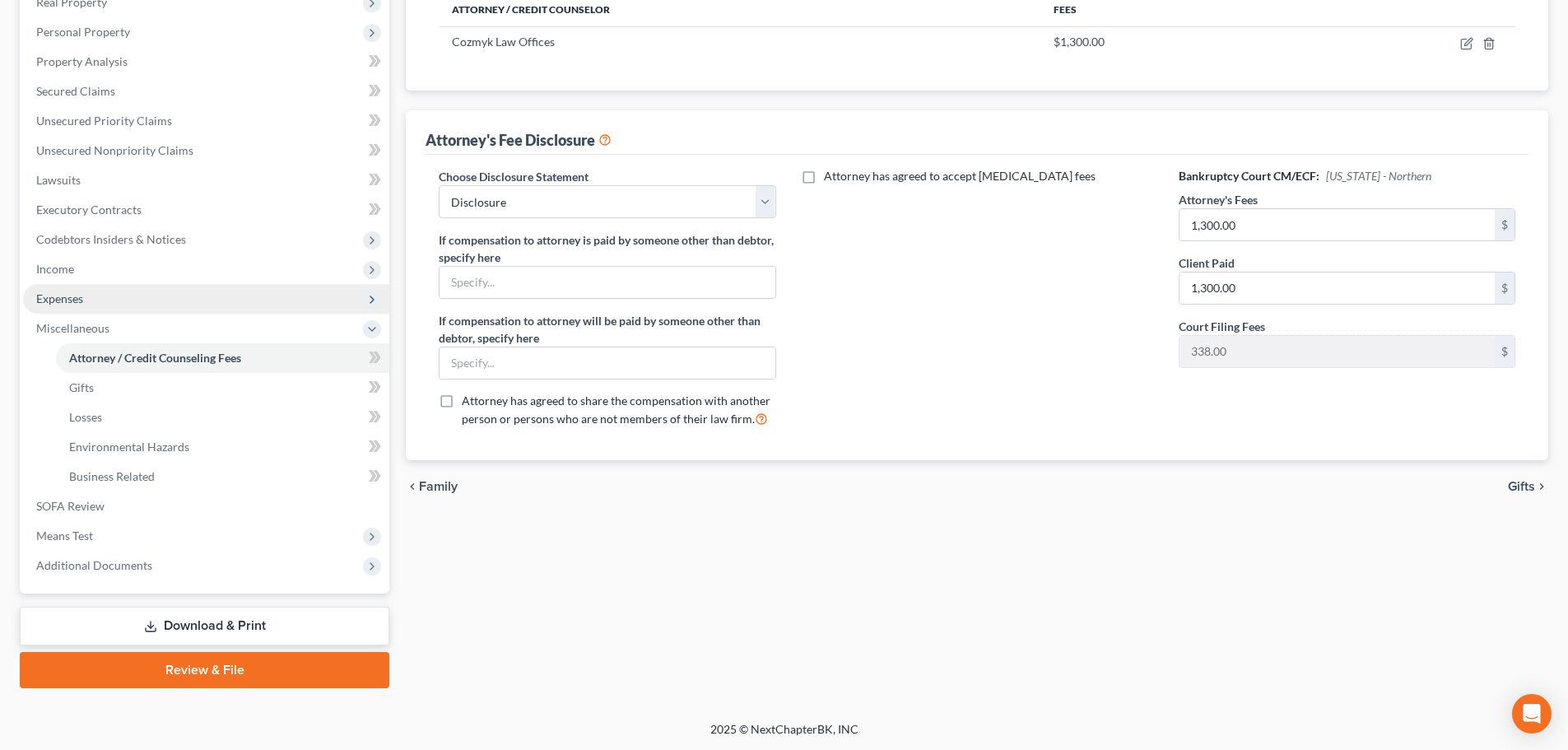
scroll to position [274, 0]
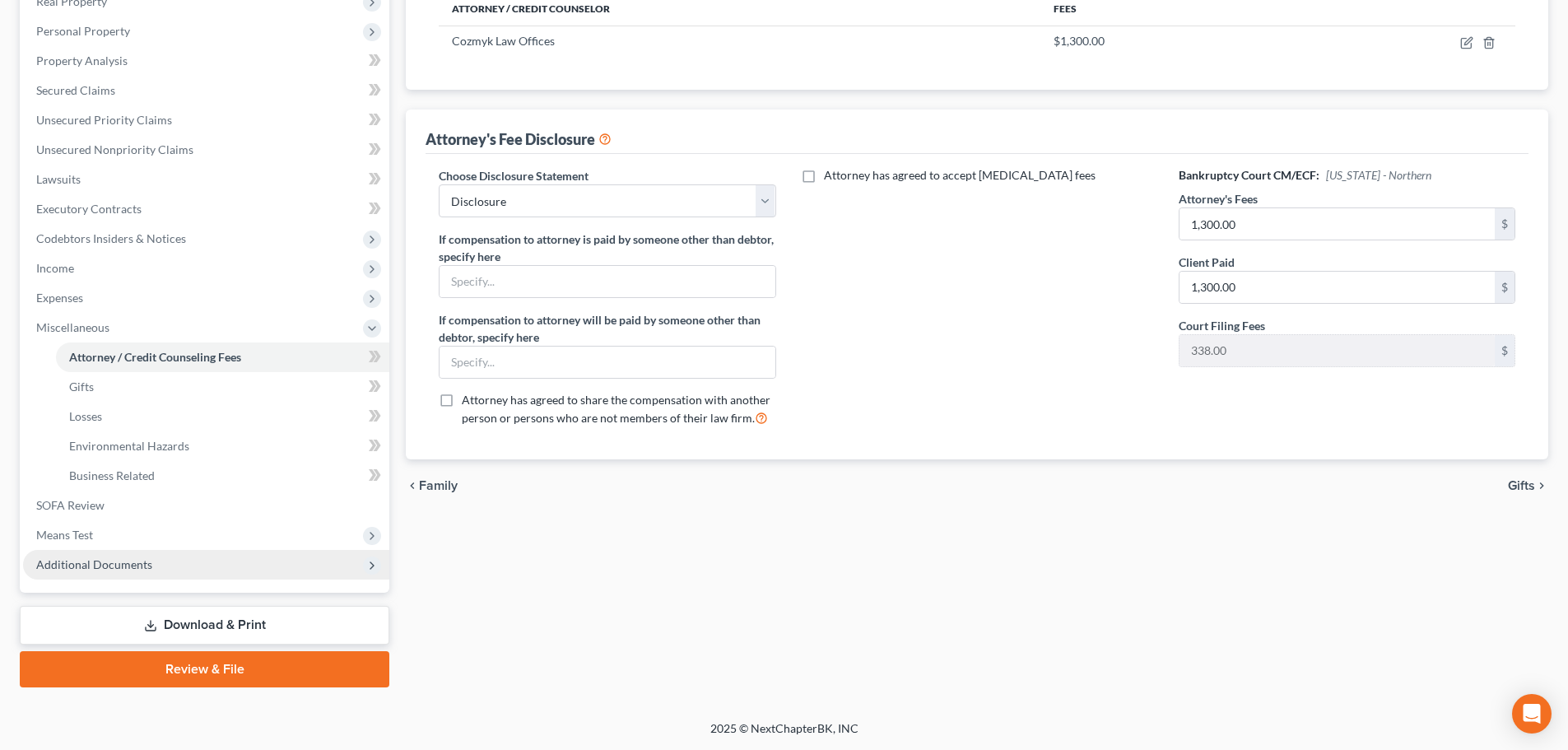
click at [165, 572] on span "Additional Documents" at bounding box center [206, 564] width 366 height 30
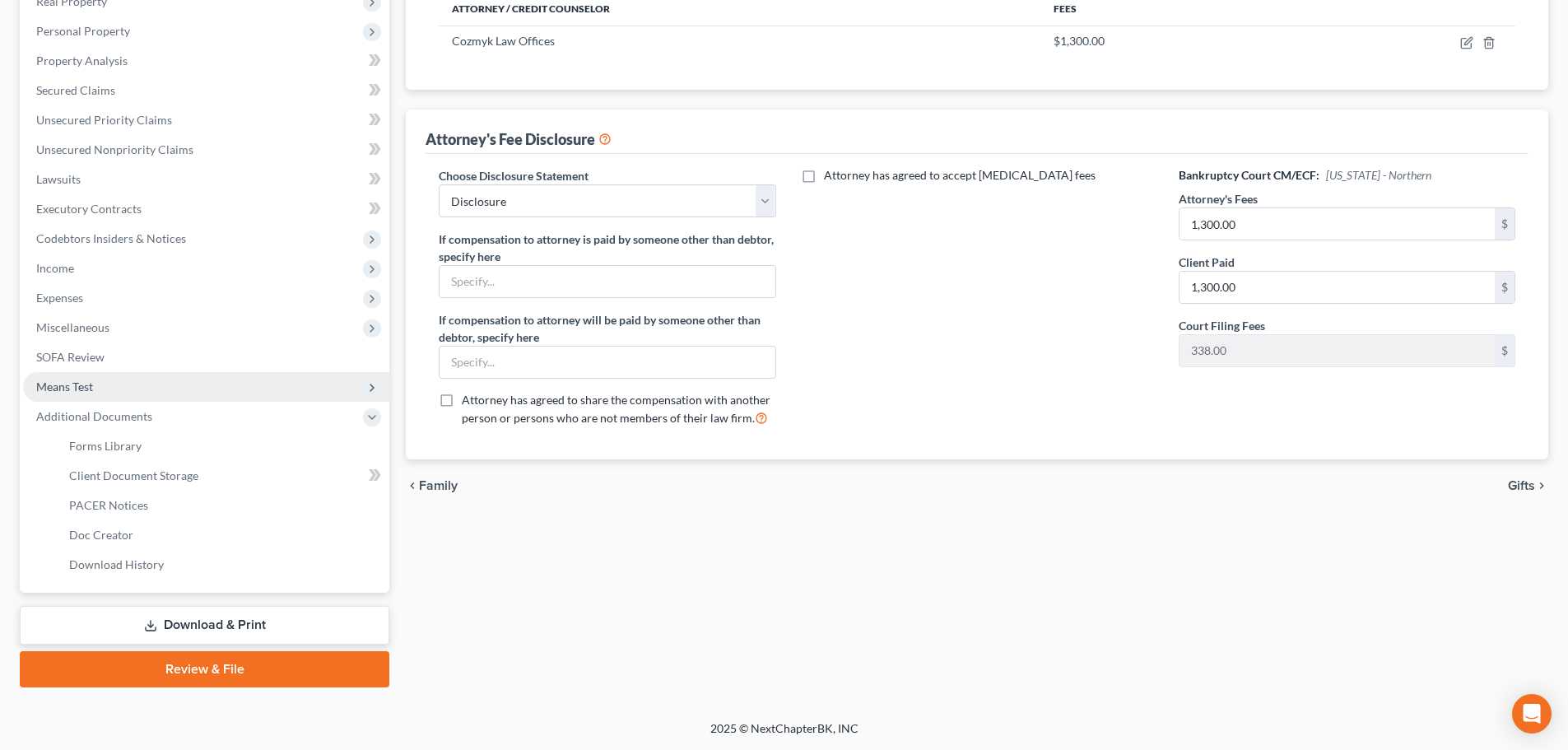
click at [95, 378] on span "Means Test" at bounding box center [206, 387] width 366 height 30
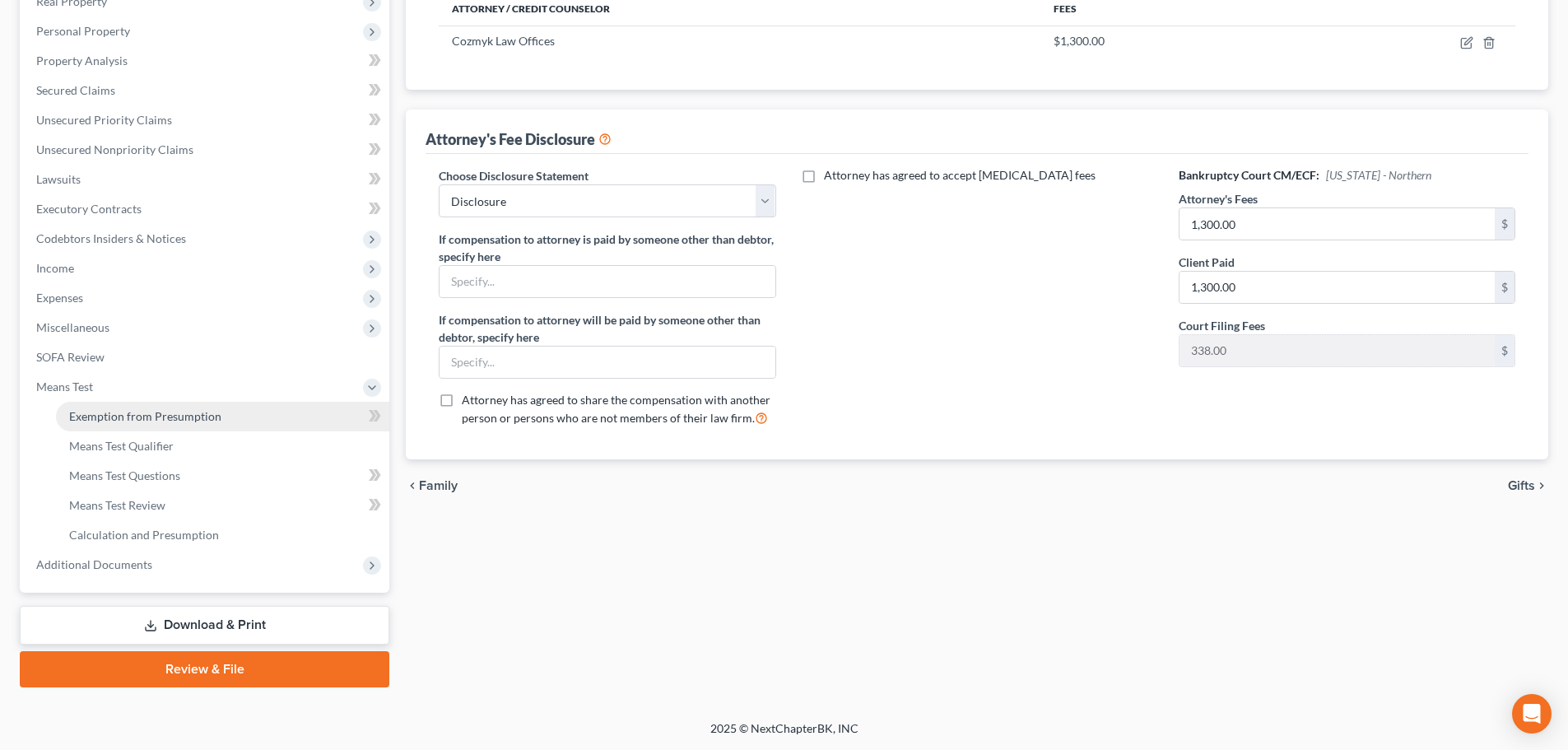
click at [128, 417] on span "Exemption from Presumption" at bounding box center [146, 416] width 152 height 14
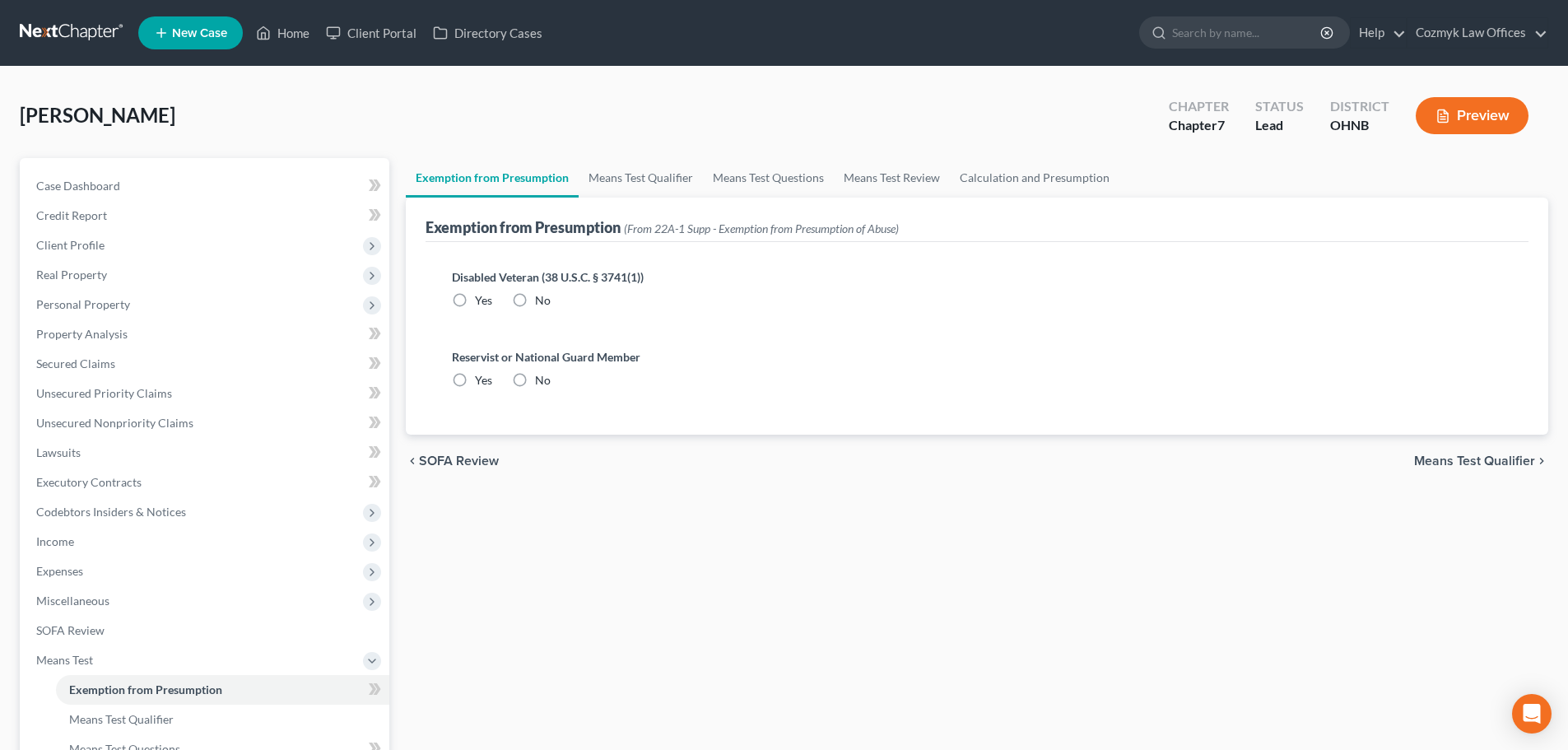
click at [535, 300] on label "No" at bounding box center [543, 300] width 15 height 16
click at [541, 300] on input "No" at bounding box center [546, 297] width 10 height 10
radio input "true"
click at [535, 376] on label "No" at bounding box center [543, 380] width 15 height 16
click at [541, 376] on input "No" at bounding box center [546, 377] width 10 height 10
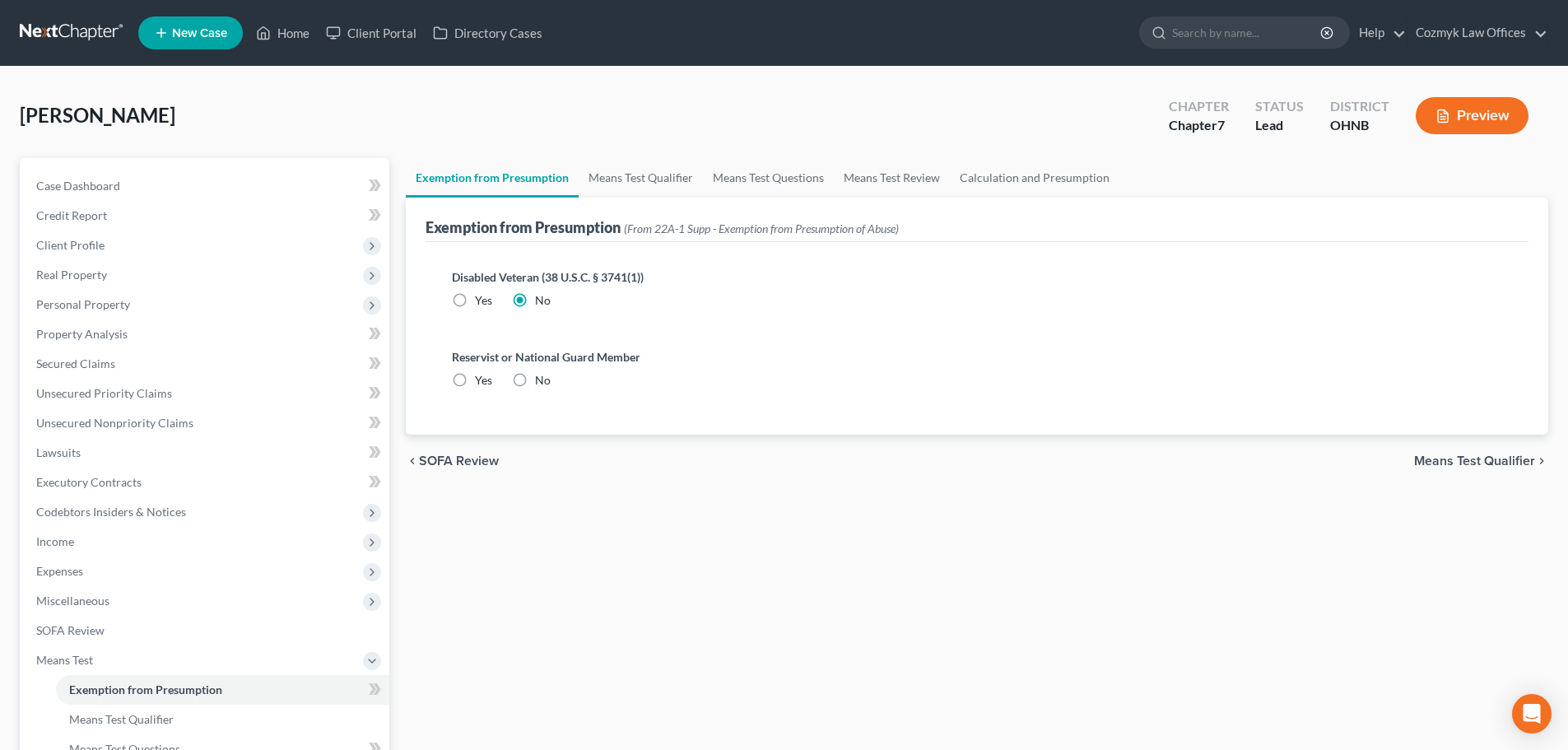
radio input "true"
click at [475, 300] on label "Yes" at bounding box center [484, 300] width 17 height 16
click at [481, 300] on input "Yes" at bounding box center [486, 297] width 10 height 10
radio input "true"
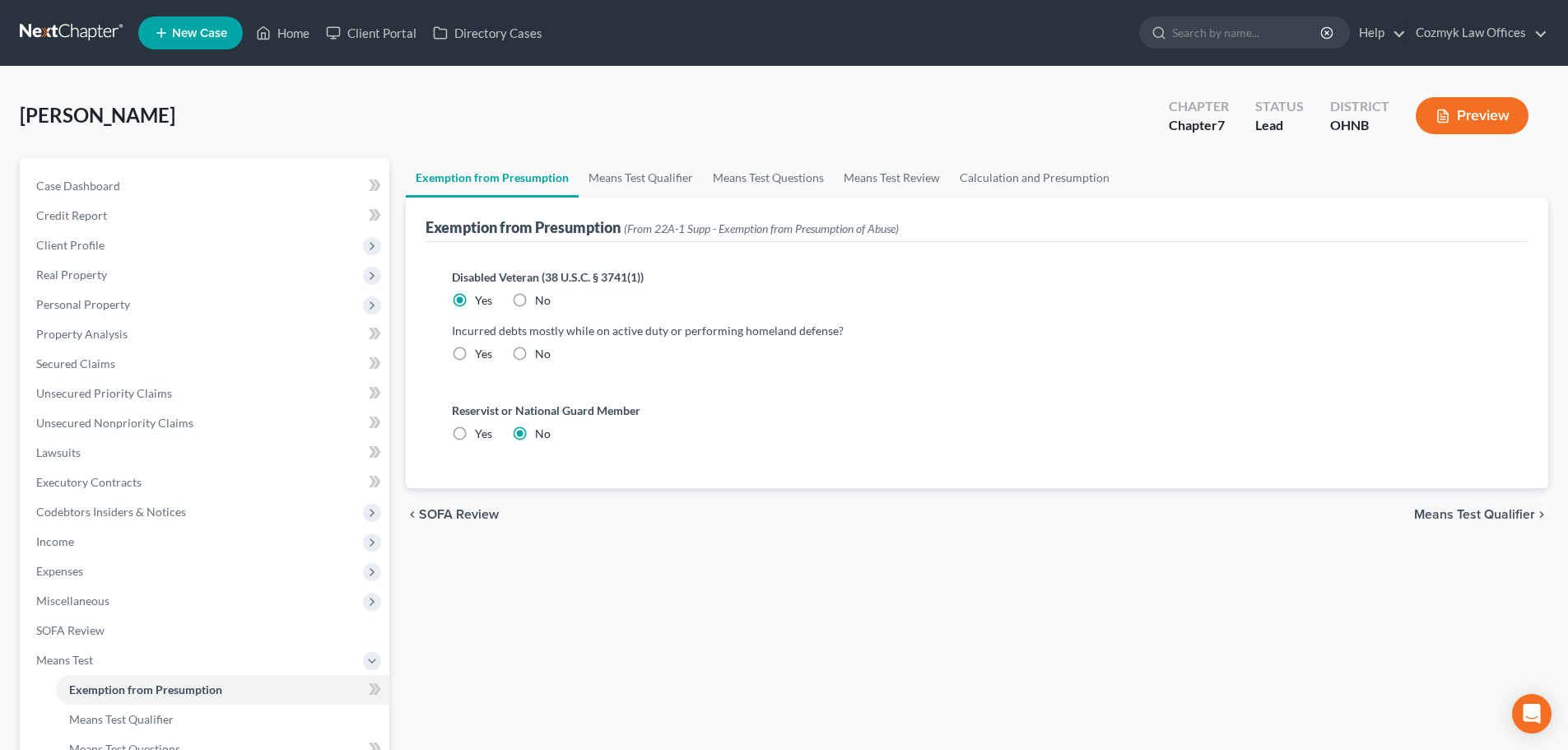
click at [535, 348] on label "No" at bounding box center [543, 354] width 15 height 16
click at [541, 348] on input "No" at bounding box center [546, 351] width 10 height 10
radio input "true"
click at [475, 355] on label "Yes" at bounding box center [484, 354] width 17 height 16
click at [481, 355] on input "Yes" at bounding box center [486, 351] width 10 height 10
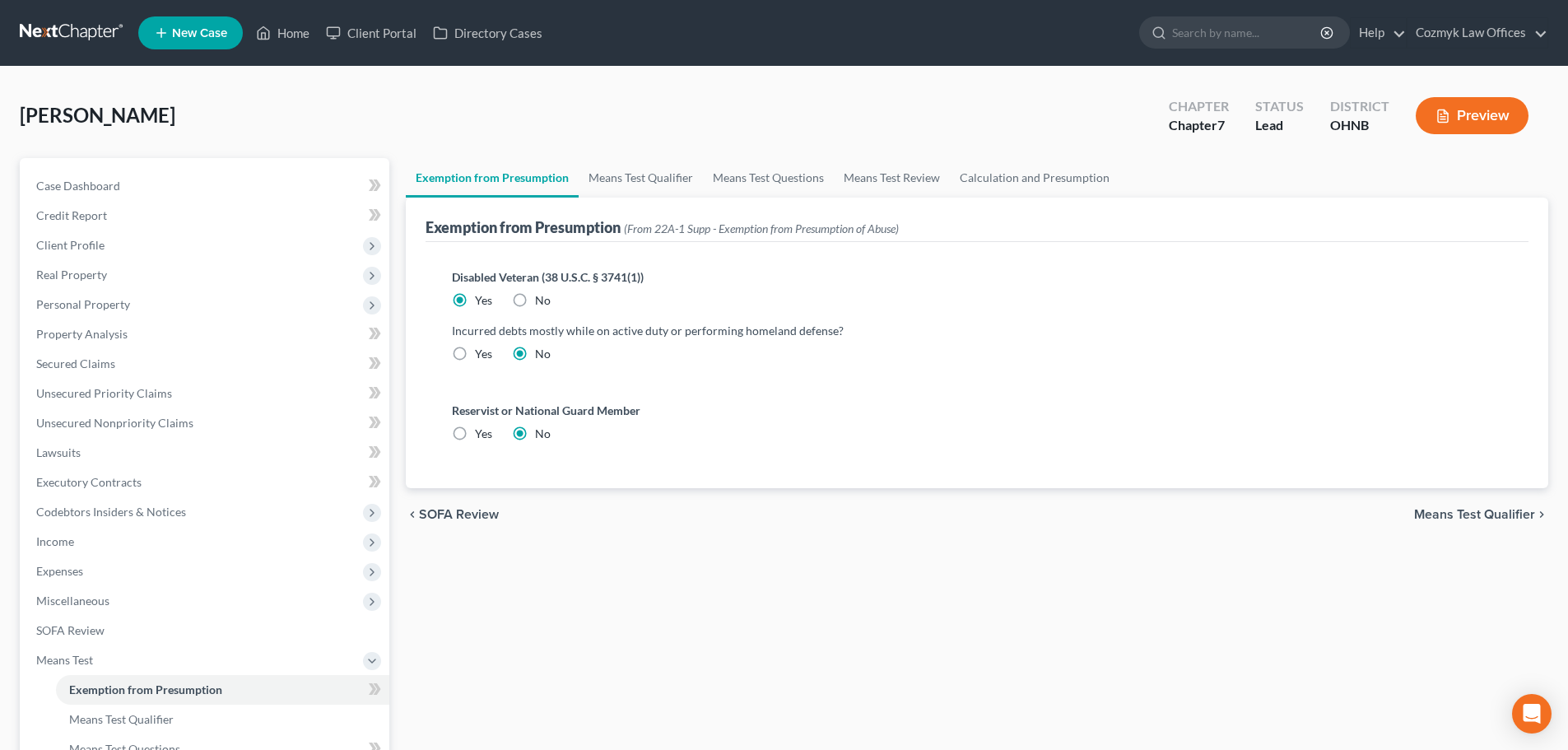
radio input "true"
click at [535, 359] on label "No" at bounding box center [543, 354] width 15 height 16
click at [541, 356] on input "No" at bounding box center [546, 351] width 10 height 10
radio input "true"
click at [1467, 519] on span "Means Test Qualifier" at bounding box center [1474, 515] width 121 height 13
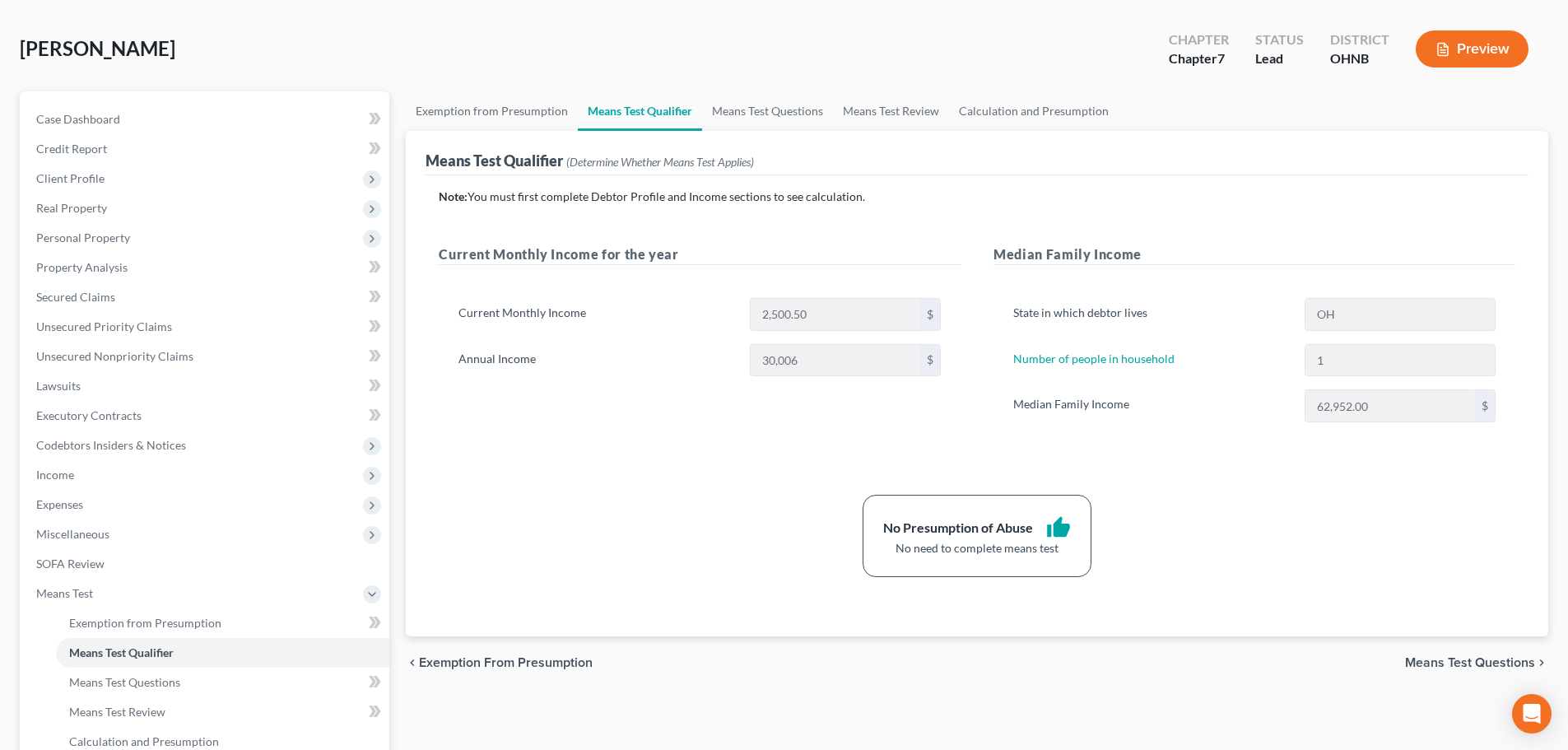
scroll to position [165, 0]
